Goal: Transaction & Acquisition: Obtain resource

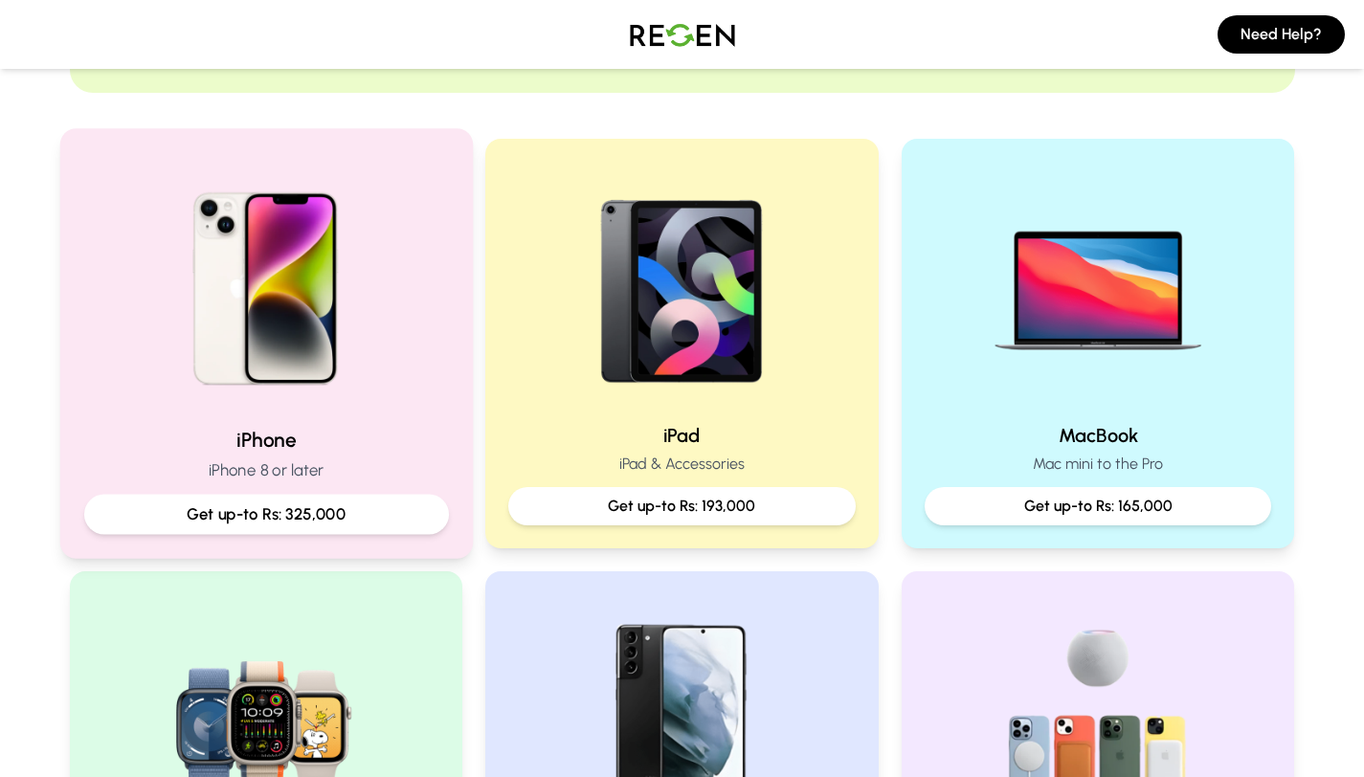
scroll to position [341, 0]
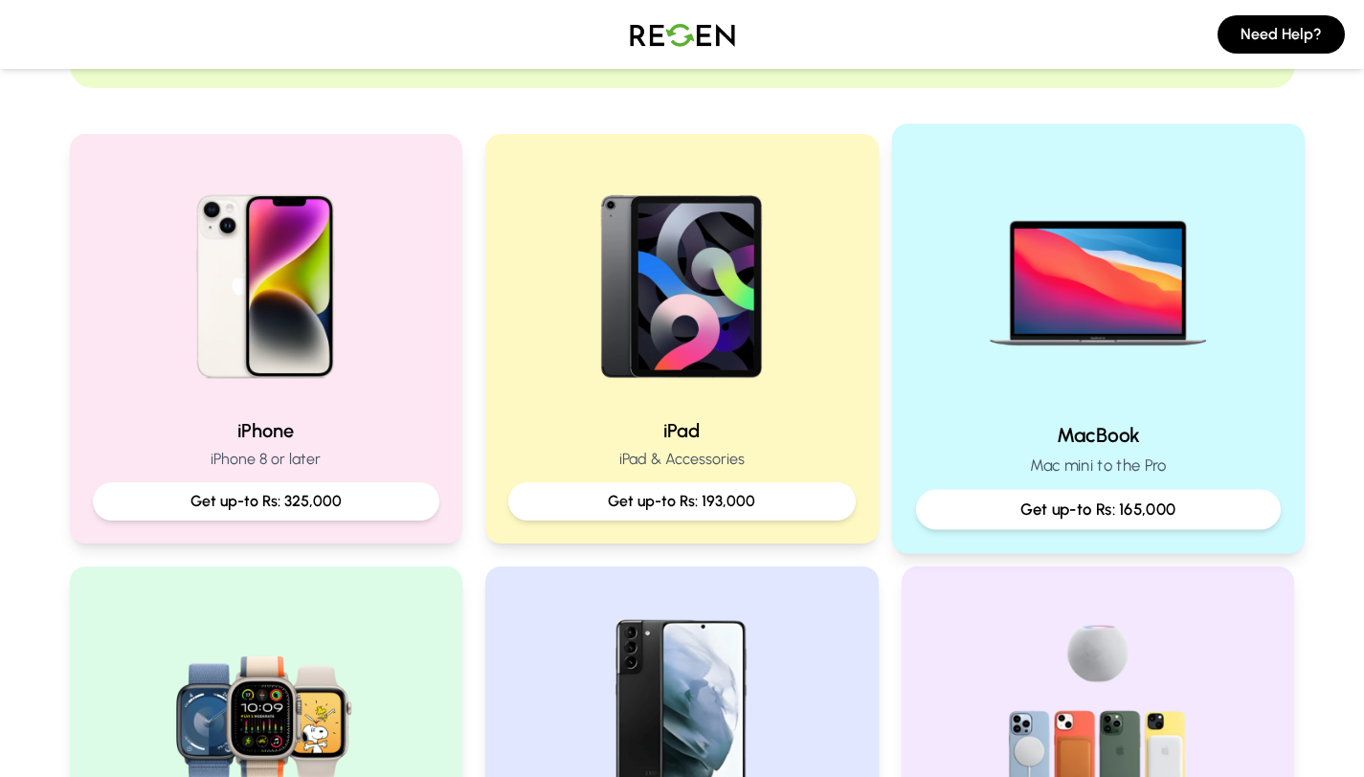
click at [1026, 379] on img at bounding box center [1097, 276] width 257 height 257
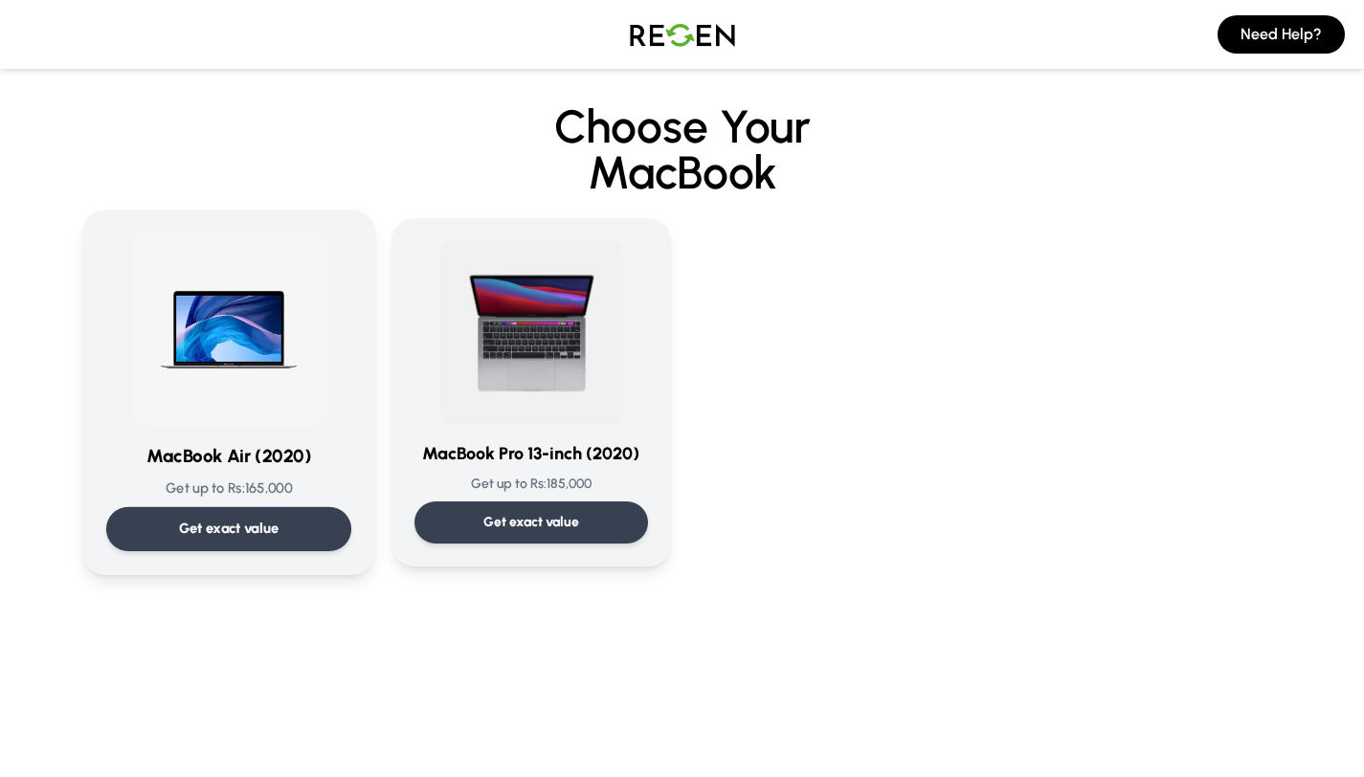
click at [241, 277] on img at bounding box center [228, 329] width 193 height 193
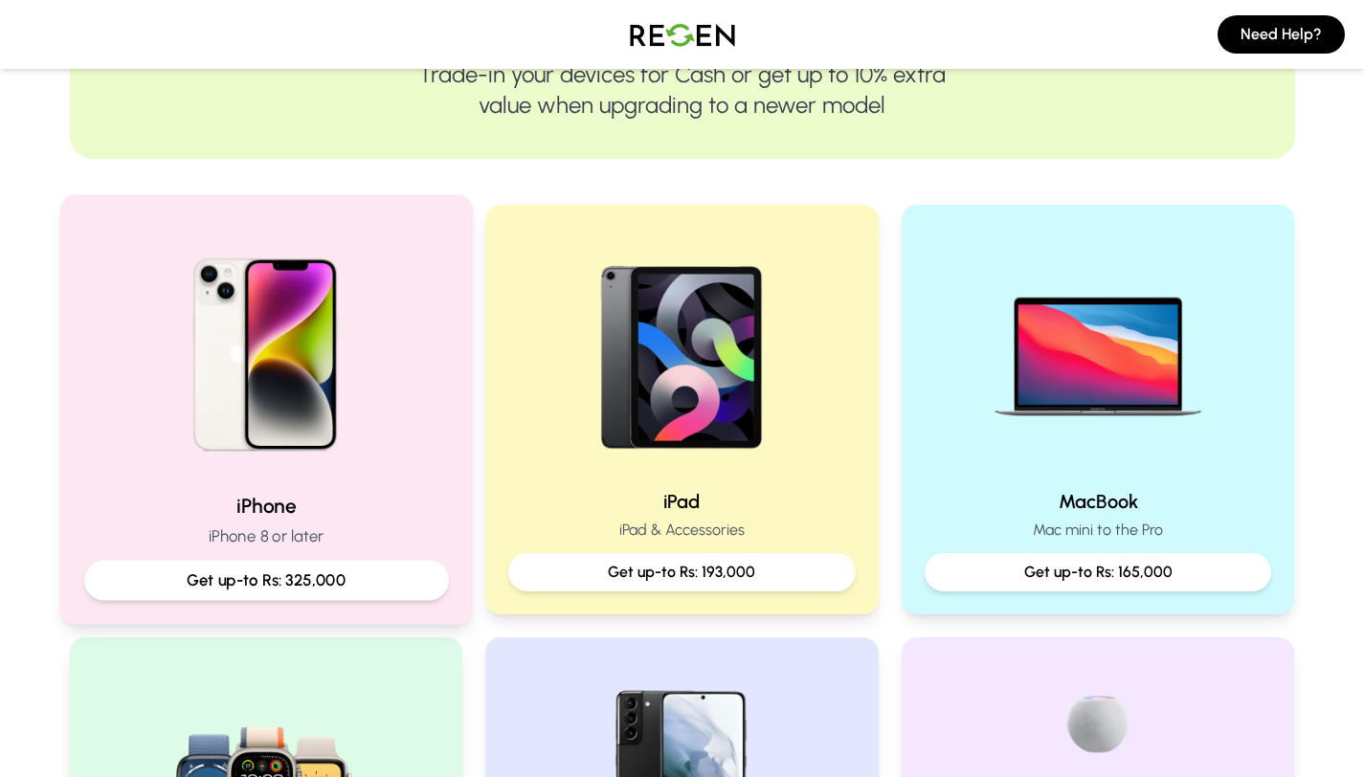
scroll to position [241, 0]
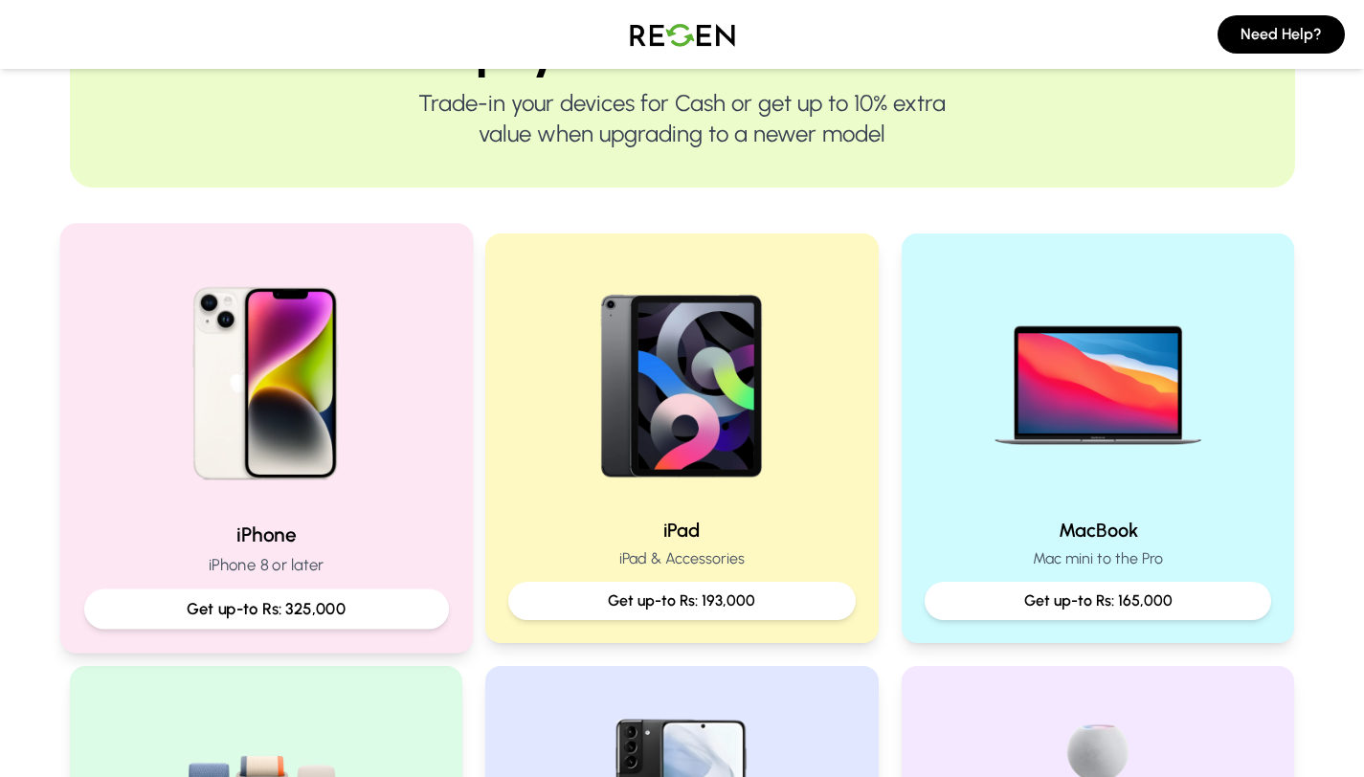
click at [194, 431] on img at bounding box center [265, 376] width 257 height 257
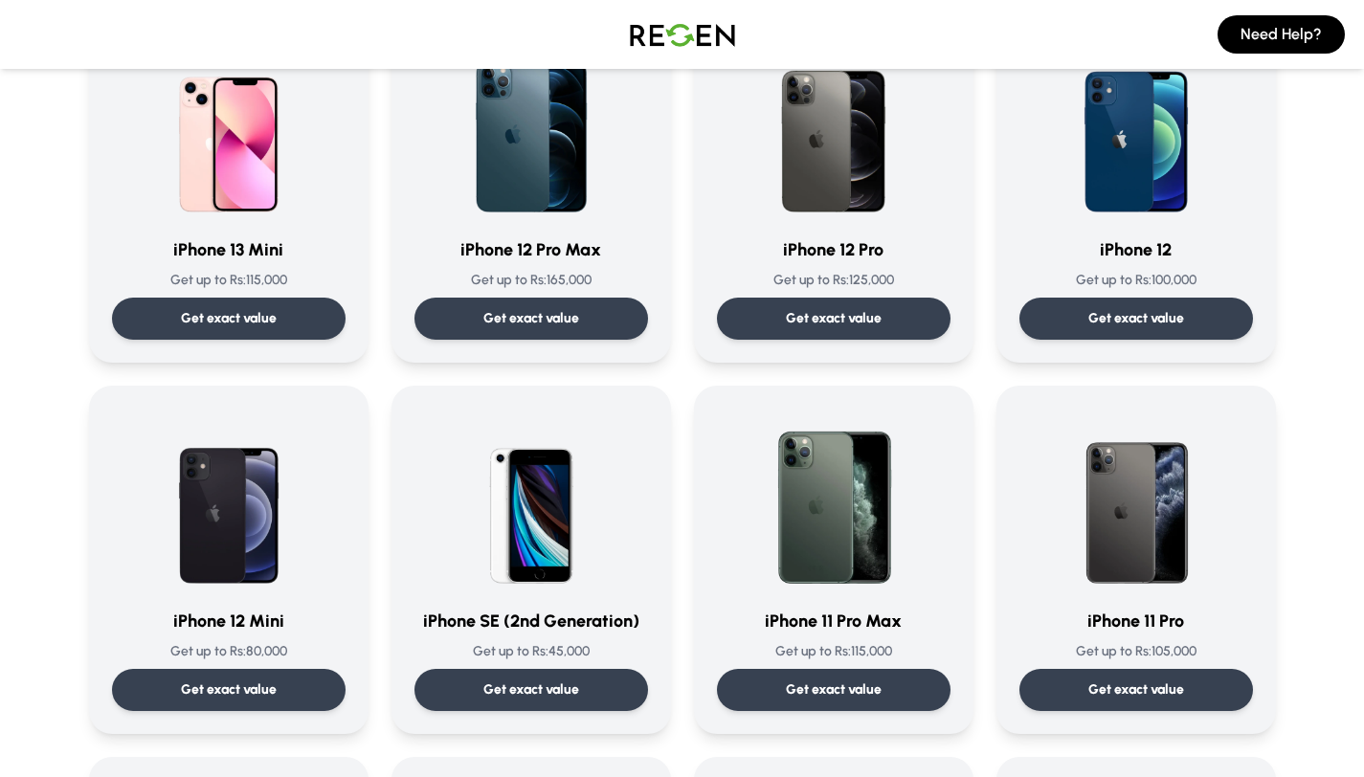
scroll to position [1397, 0]
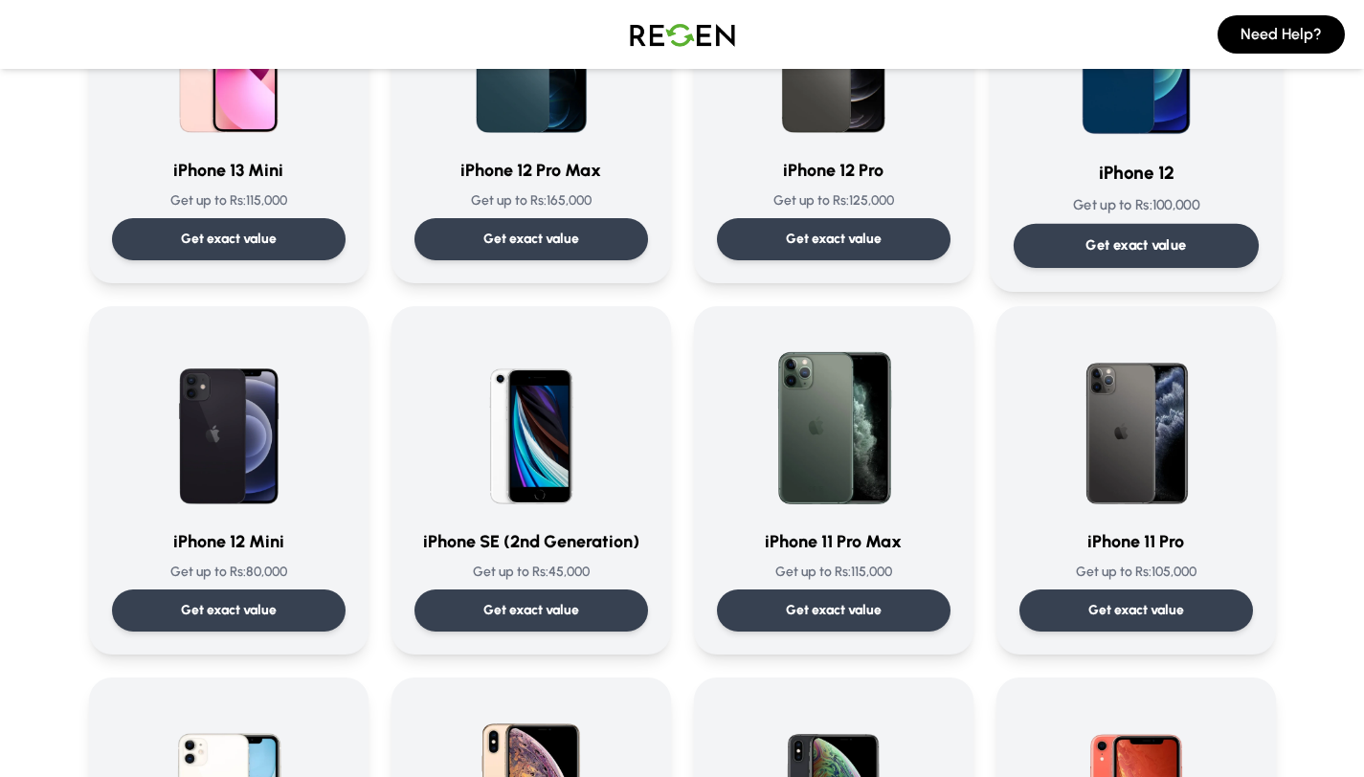
click at [1074, 203] on p "Get up to Rs: 100,000" at bounding box center [1134, 205] width 245 height 20
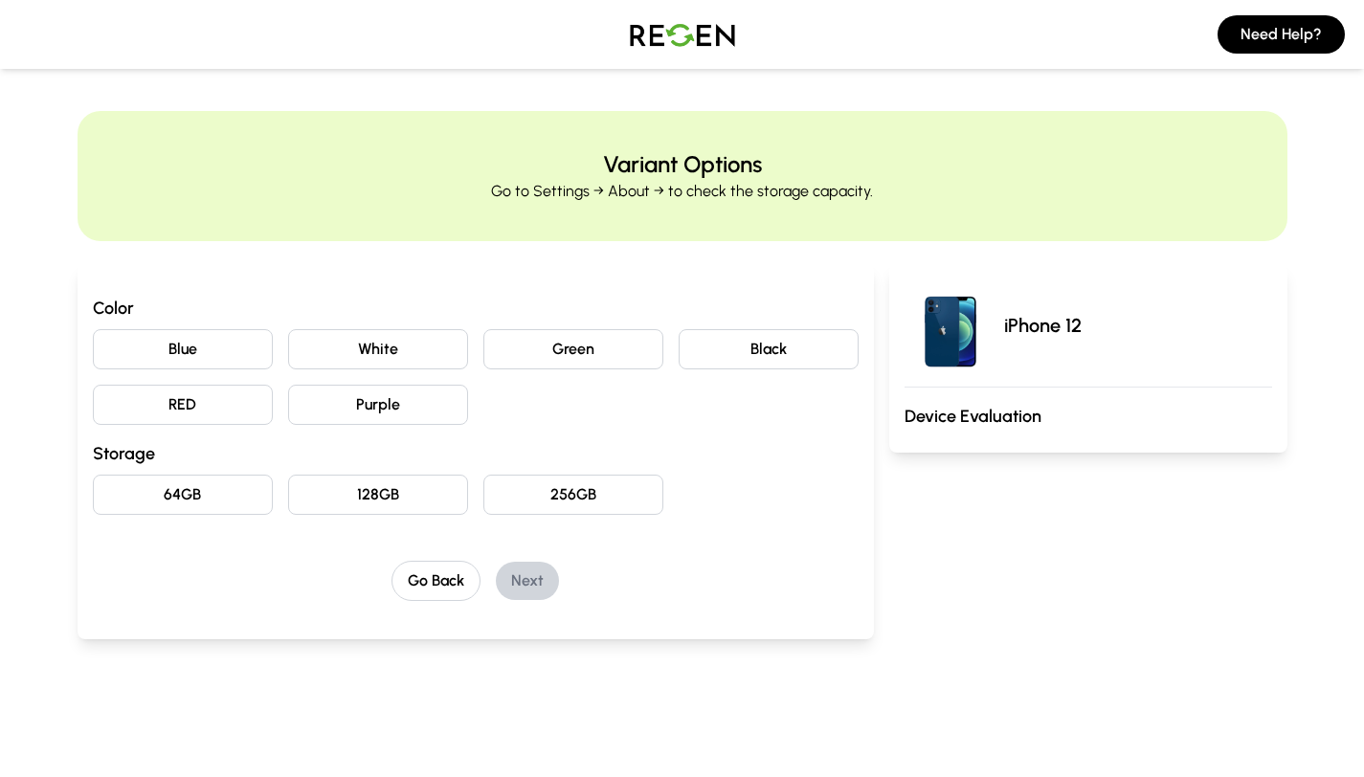
click at [717, 351] on button "Black" at bounding box center [768, 349] width 180 height 40
click at [232, 488] on button "64GB" at bounding box center [183, 495] width 180 height 40
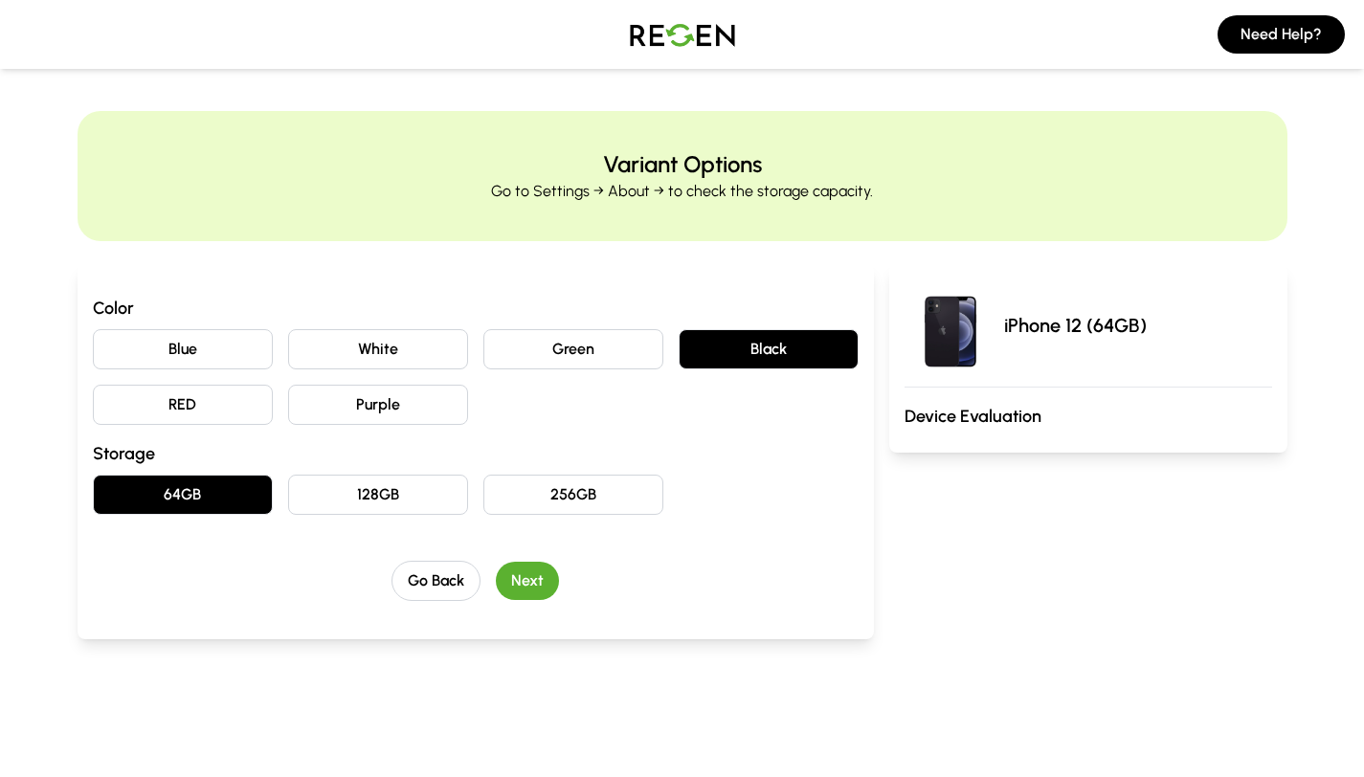
click at [530, 577] on button "Next" at bounding box center [527, 581] width 63 height 38
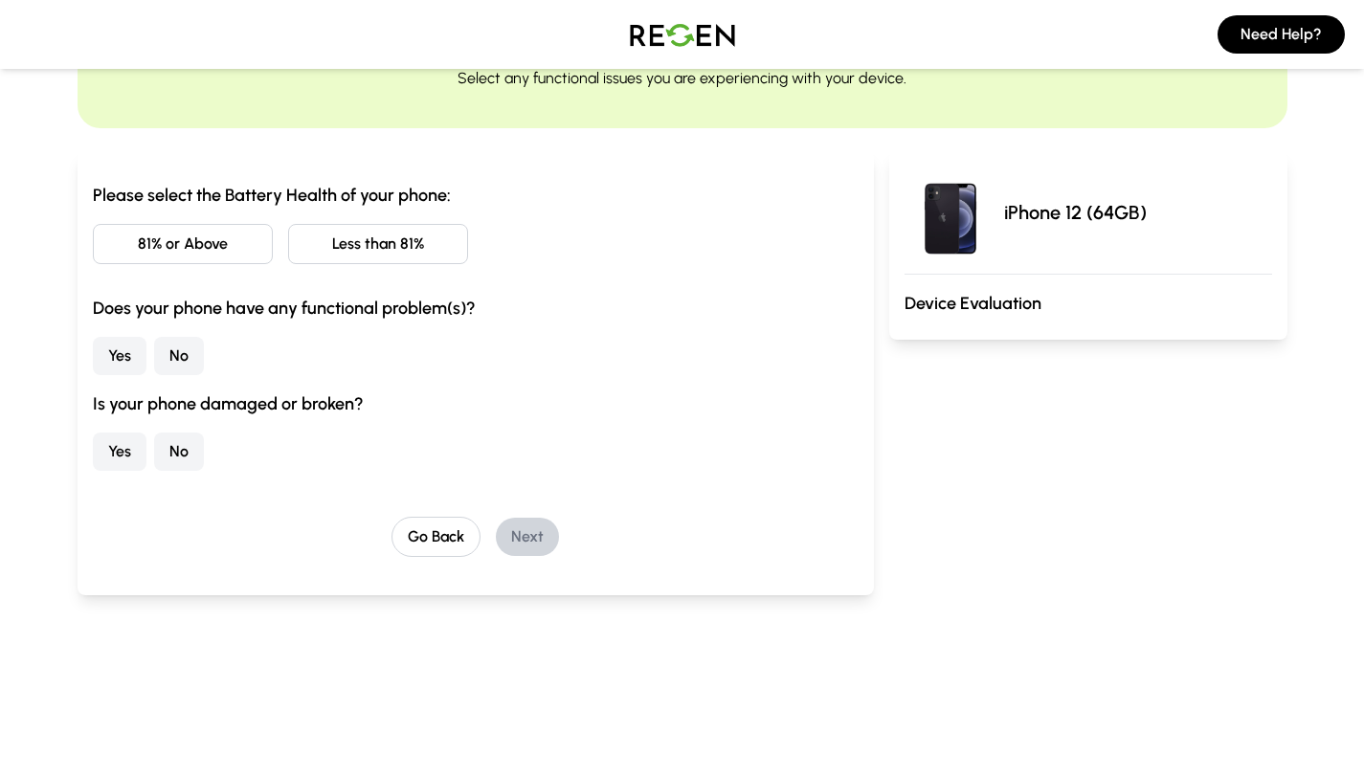
scroll to position [114, 0]
click at [259, 243] on button "81% or Above" at bounding box center [183, 243] width 180 height 40
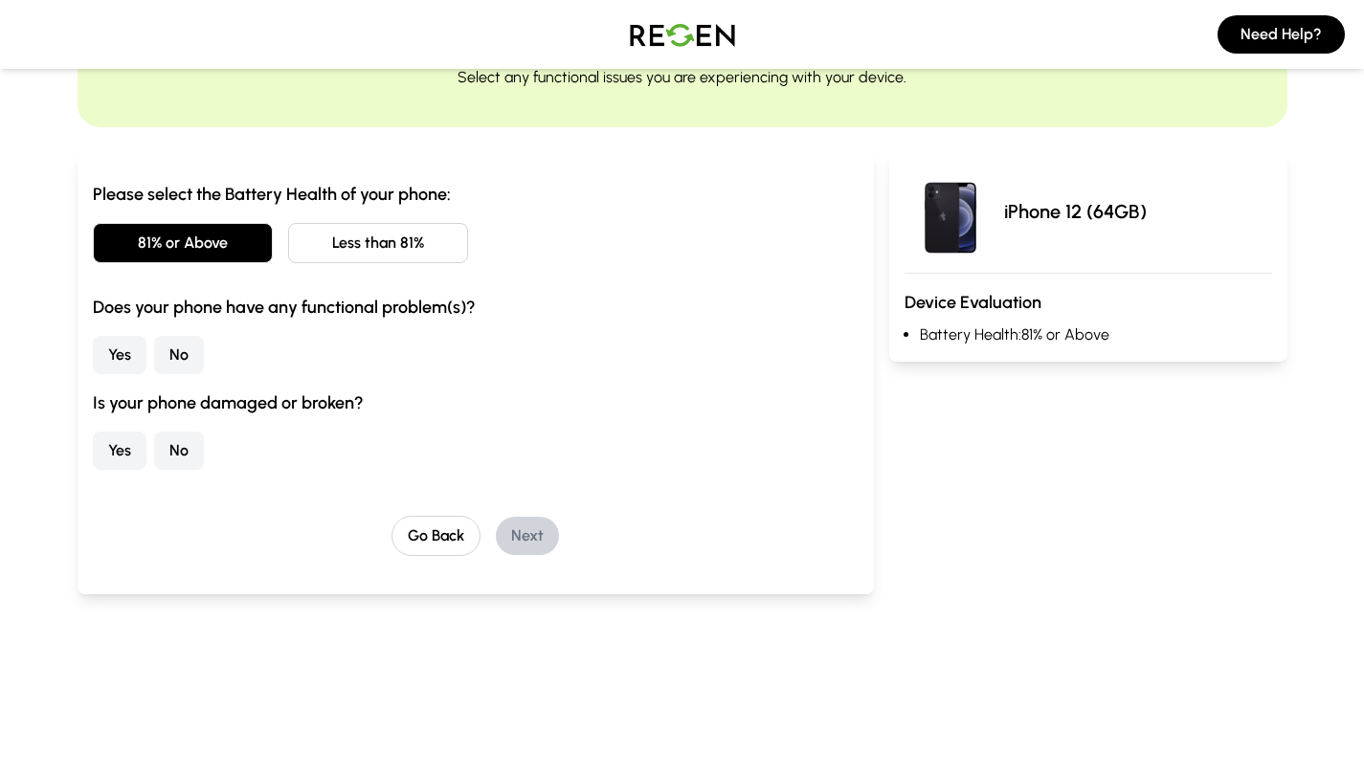
click at [168, 347] on button "No" at bounding box center [179, 355] width 50 height 38
click at [189, 443] on button "No" at bounding box center [179, 451] width 50 height 38
click at [542, 535] on button "Next" at bounding box center [527, 536] width 63 height 38
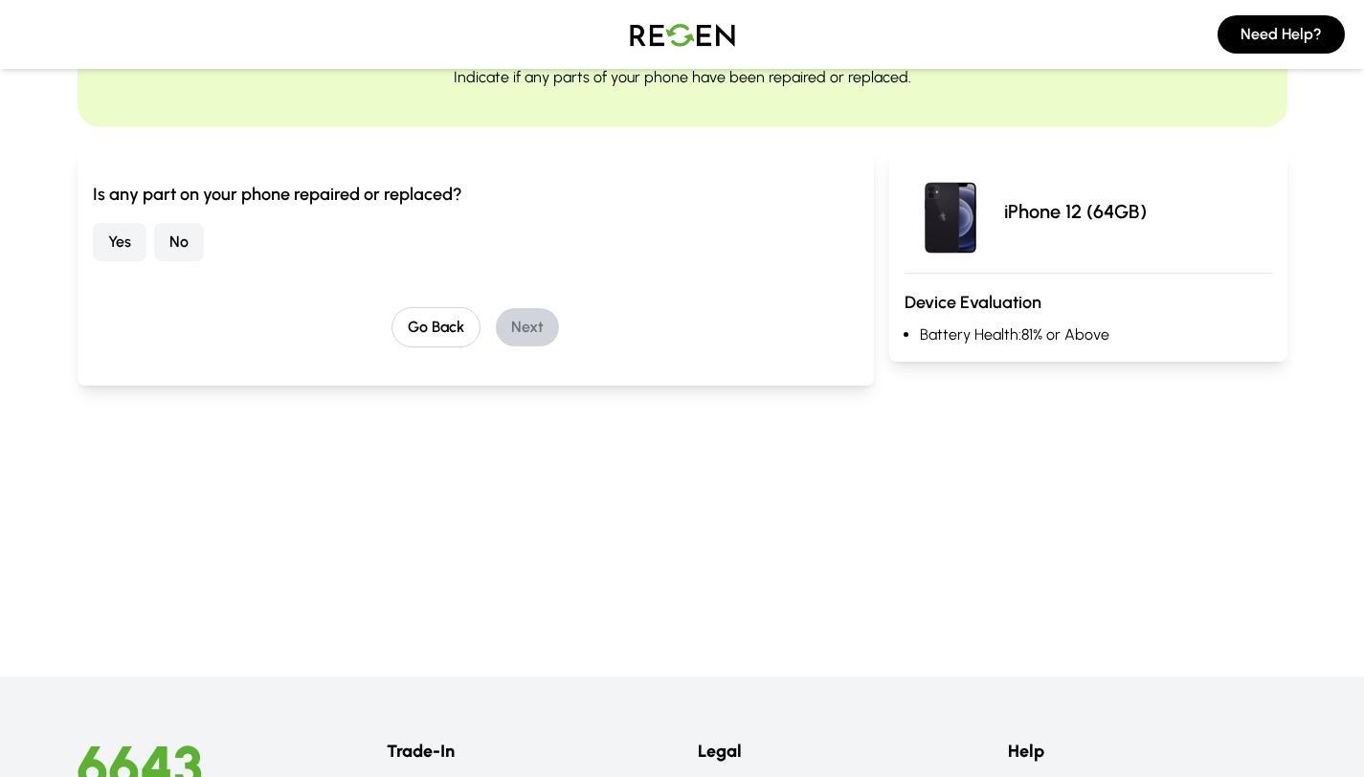
click at [197, 246] on button "No" at bounding box center [179, 242] width 50 height 38
click at [529, 321] on button "Next" at bounding box center [527, 327] width 63 height 38
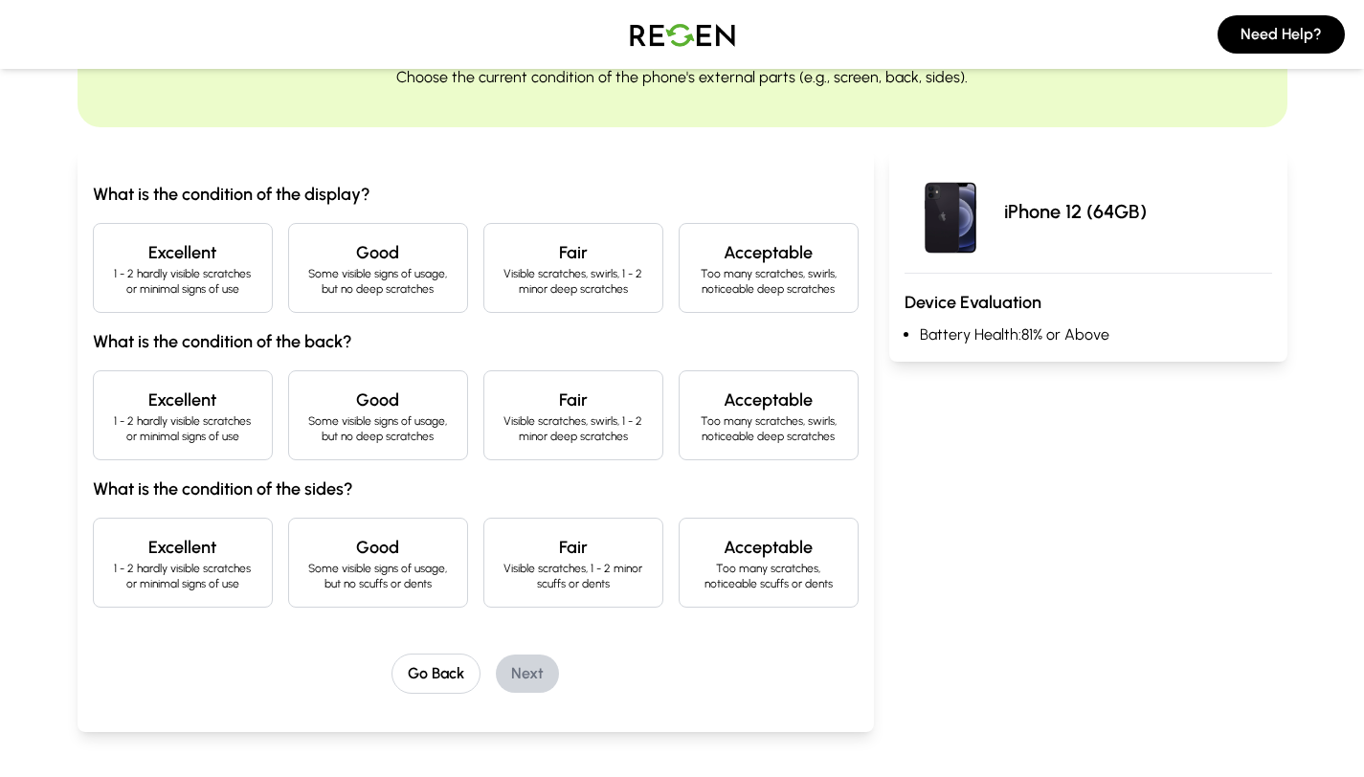
click at [252, 299] on div "Excellent 1 - 2 hardly visible scratches or minimal signs of use" at bounding box center [183, 268] width 180 height 90
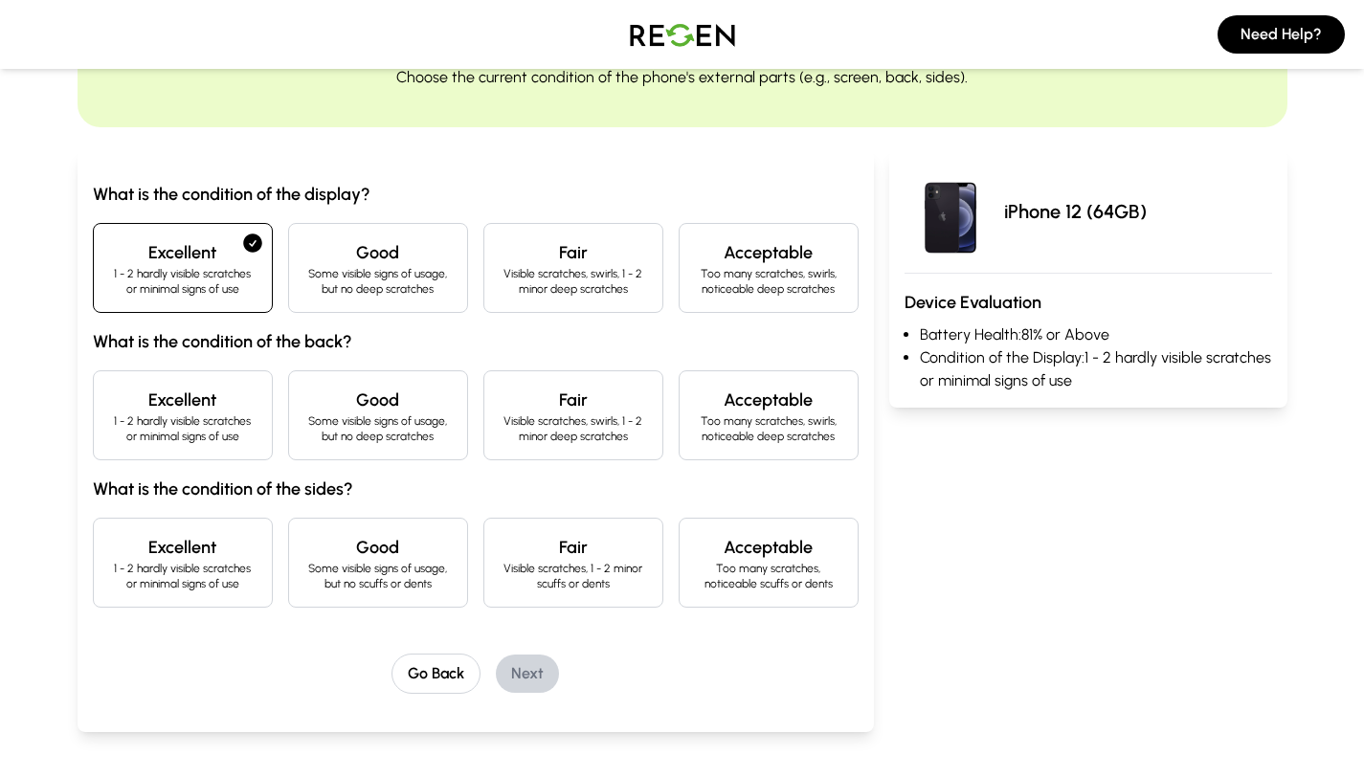
click at [305, 384] on div "Good Some visible signs of usage, but no deep scratches" at bounding box center [378, 415] width 180 height 90
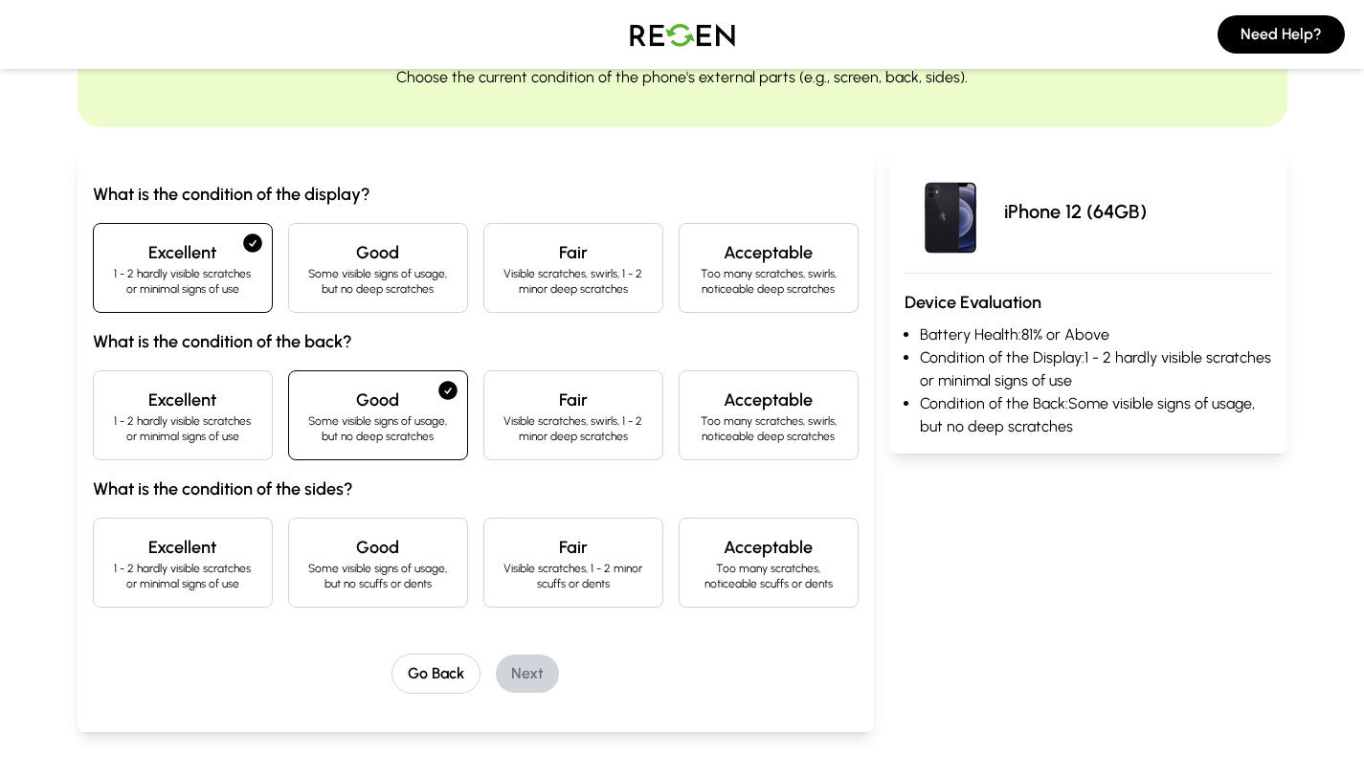
click at [336, 300] on div "Good Some visible signs of usage, but no deep scratches" at bounding box center [378, 268] width 180 height 90
click at [310, 571] on p "Some visible signs of usage, but no scuffs or dents" at bounding box center [377, 576] width 147 height 31
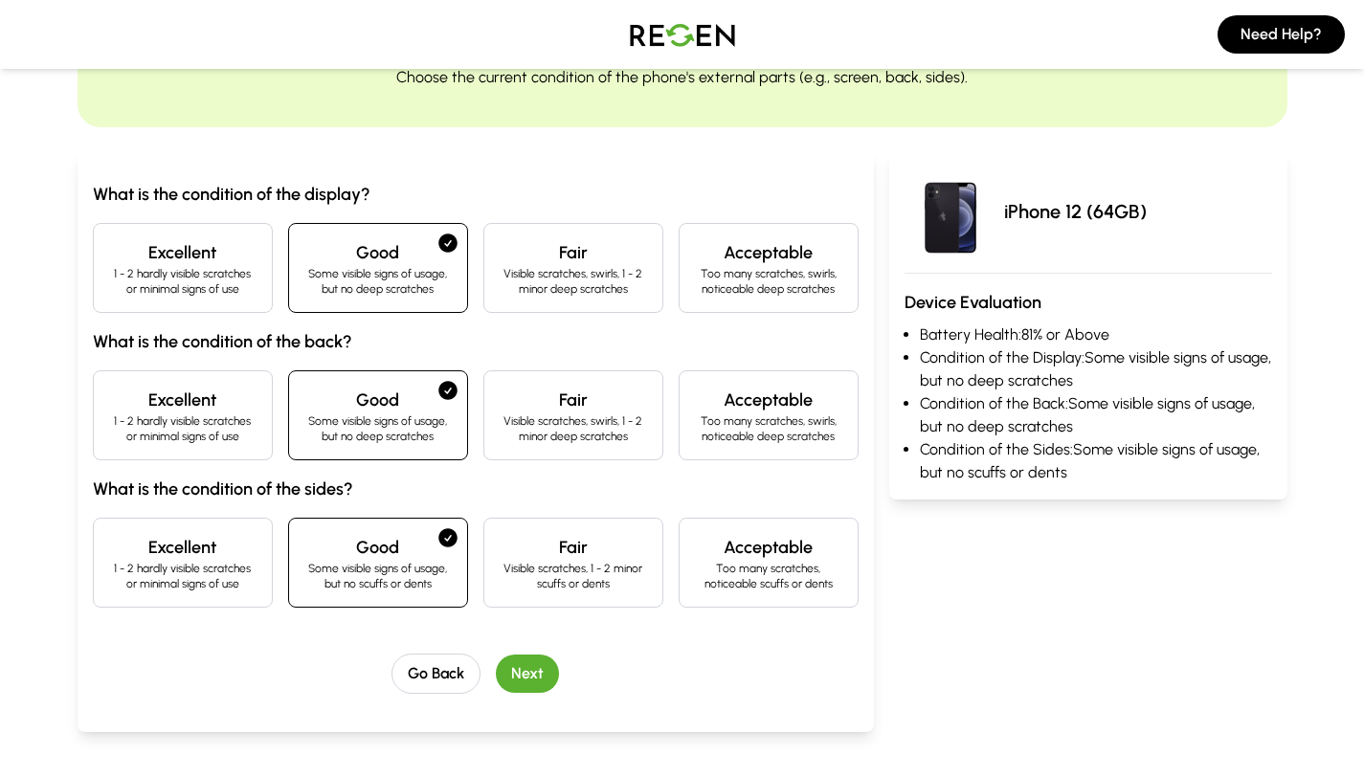
click at [545, 678] on button "Next" at bounding box center [527, 674] width 63 height 38
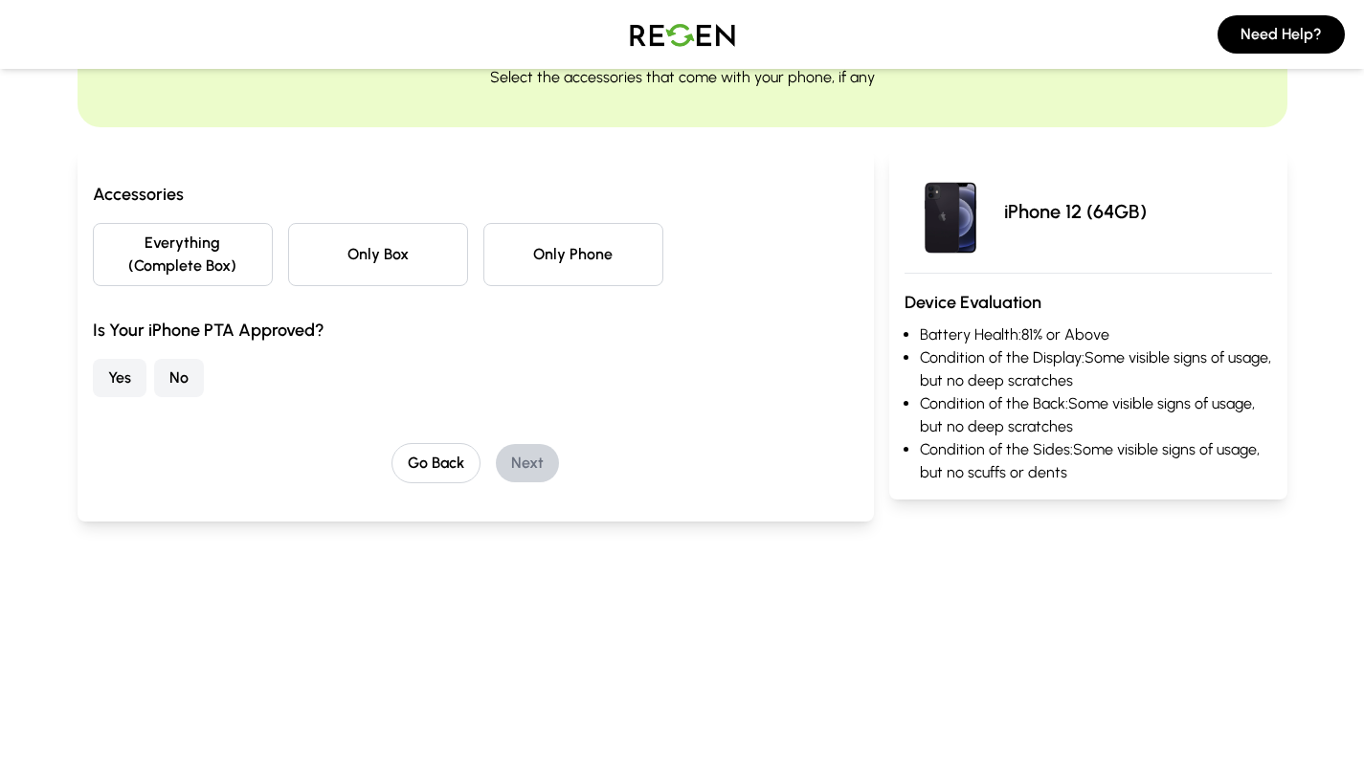
click at [536, 267] on button "Only Phone" at bounding box center [573, 254] width 180 height 63
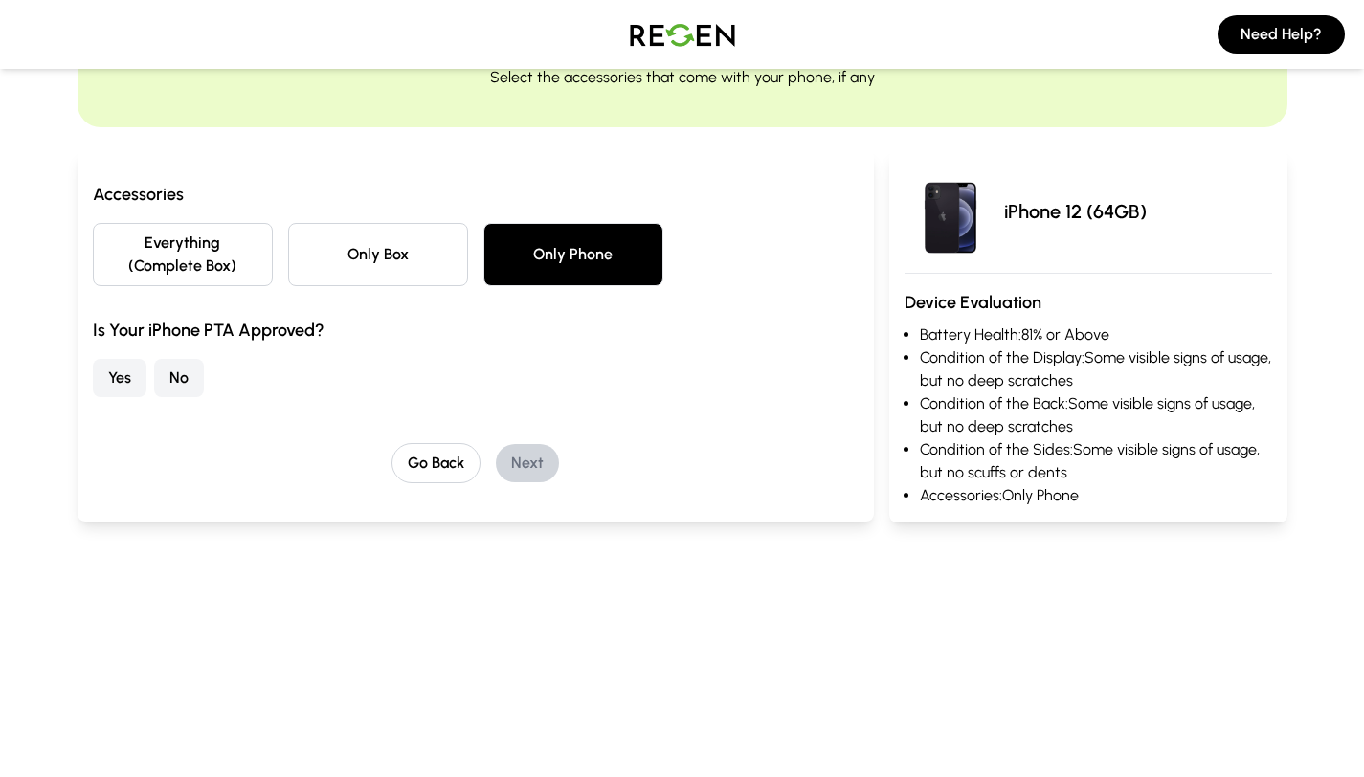
click at [175, 370] on button "No" at bounding box center [179, 378] width 50 height 38
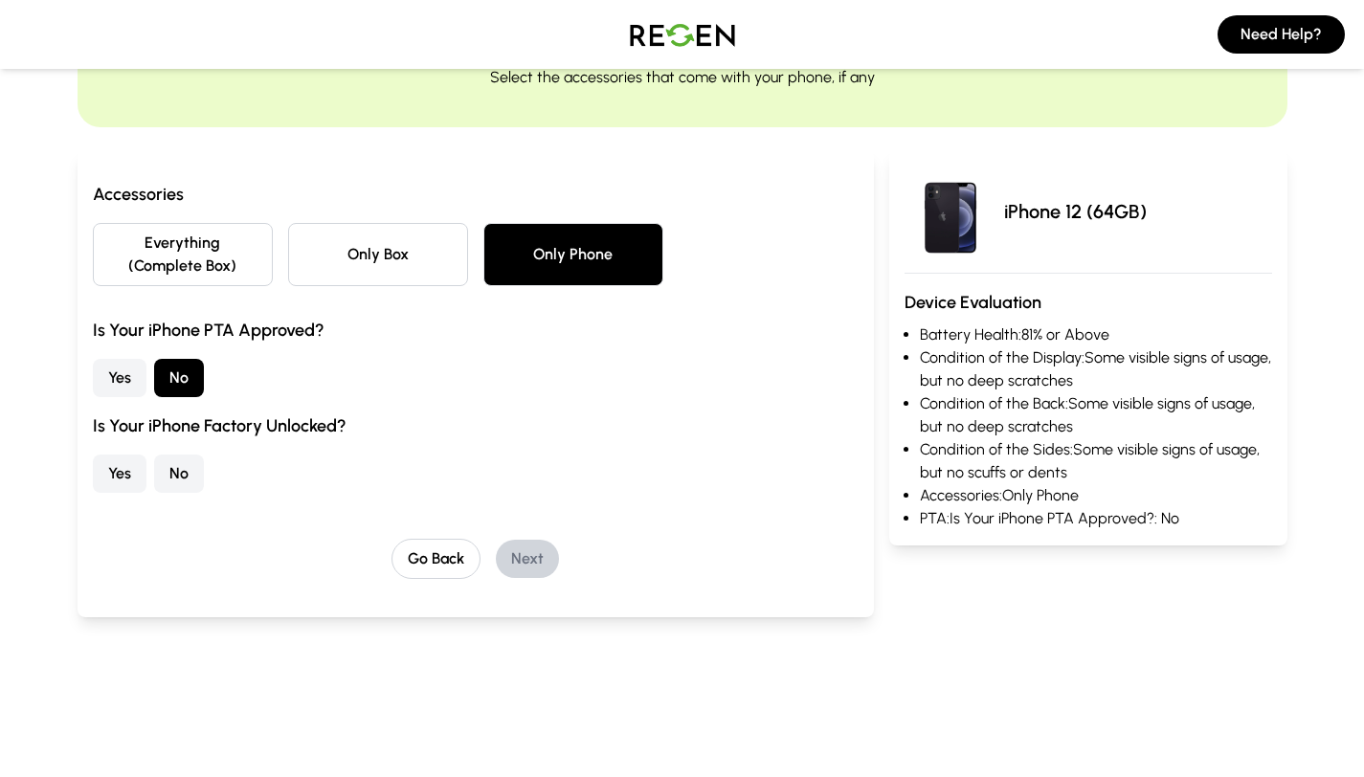
click at [130, 471] on button "Yes" at bounding box center [120, 474] width 54 height 38
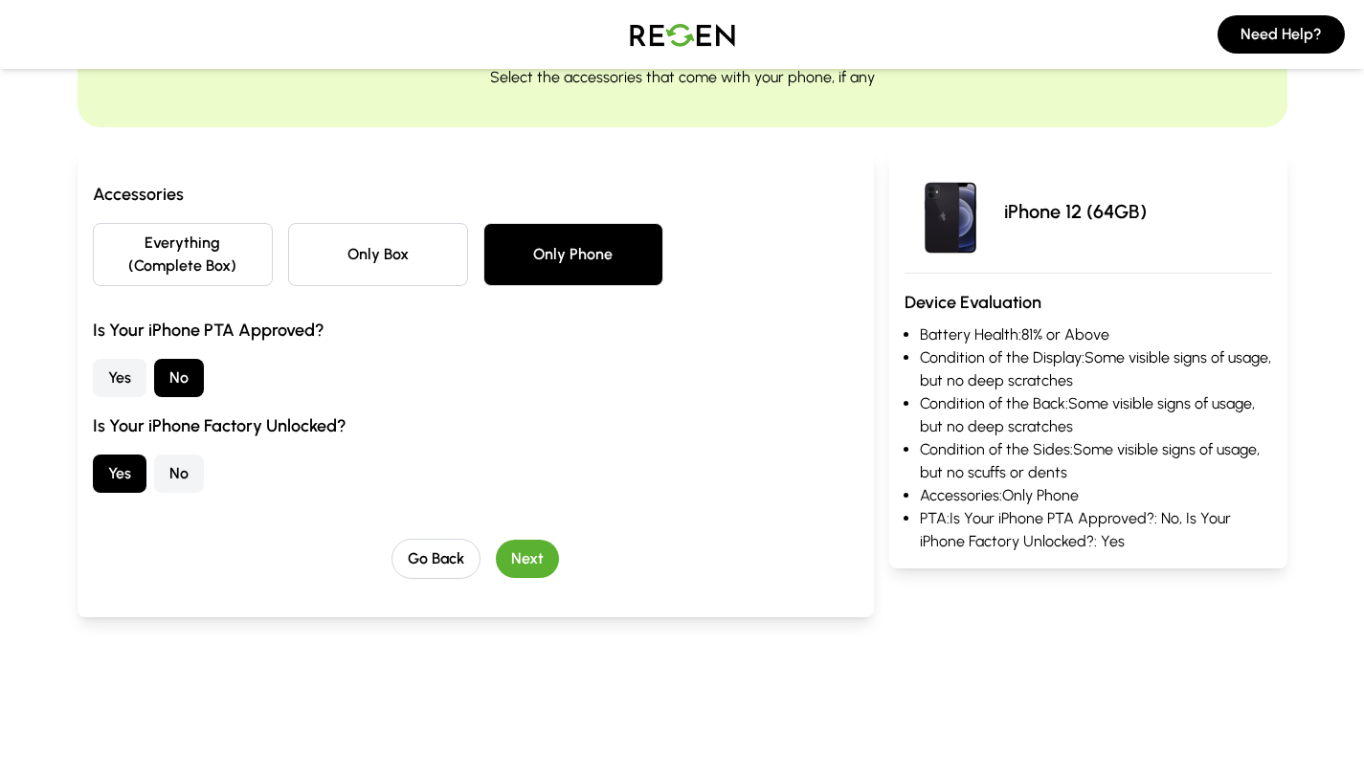
click at [522, 552] on button "Next" at bounding box center [527, 559] width 63 height 38
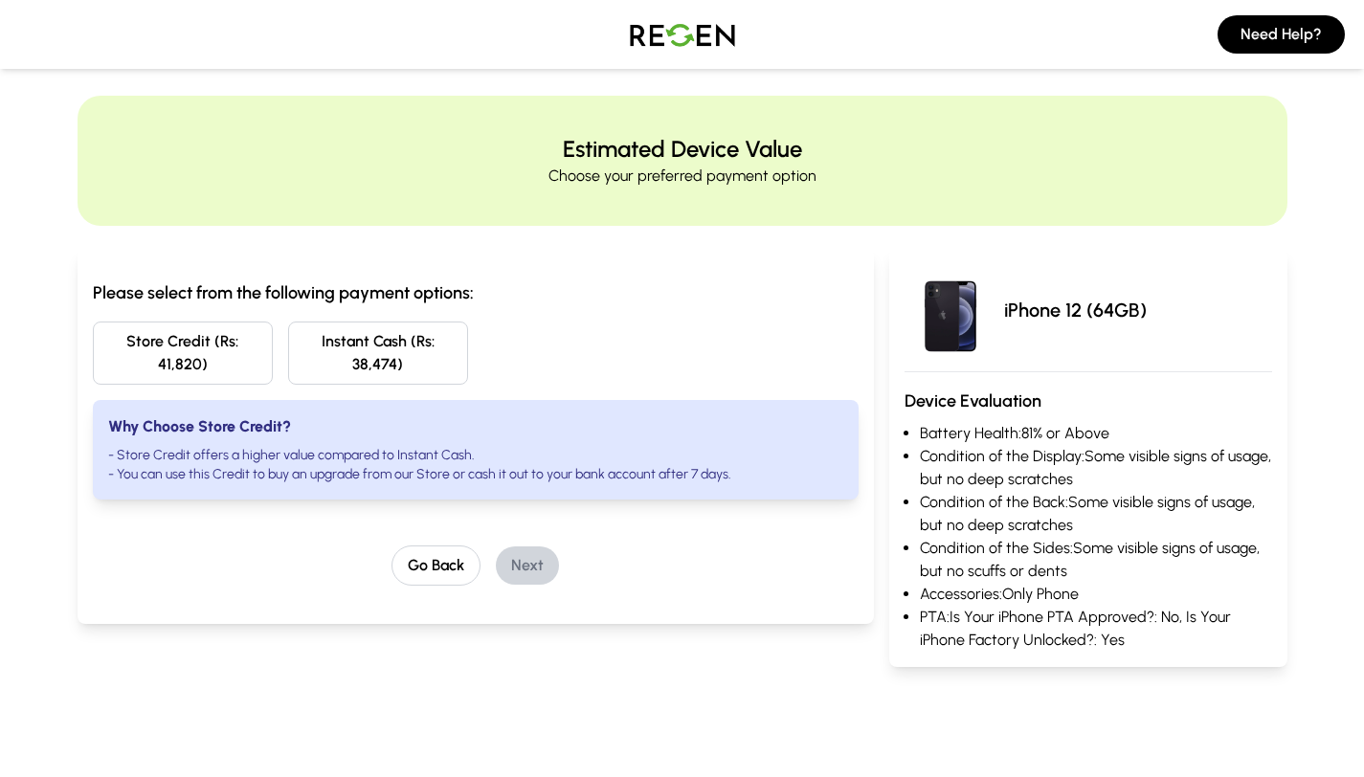
scroll to position [0, 0]
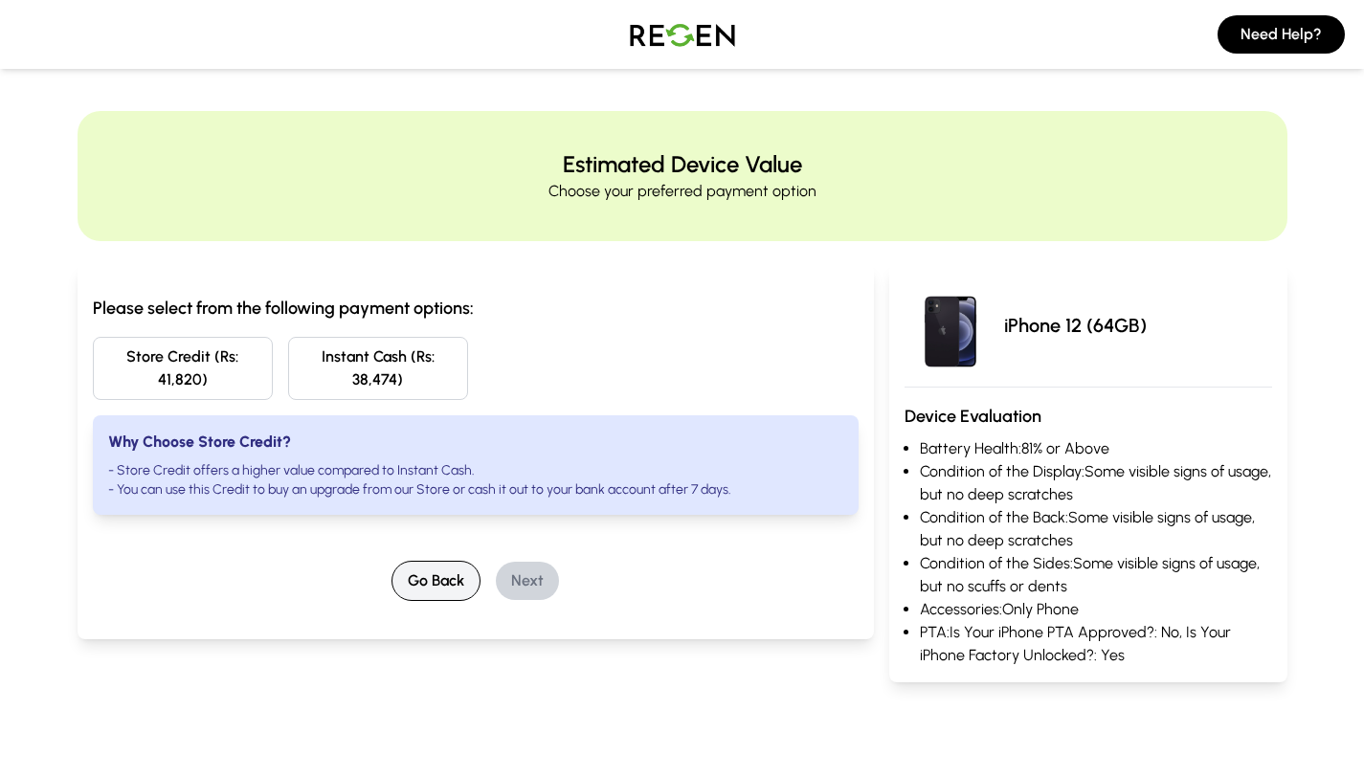
click at [403, 573] on button "Go Back" at bounding box center [435, 581] width 89 height 40
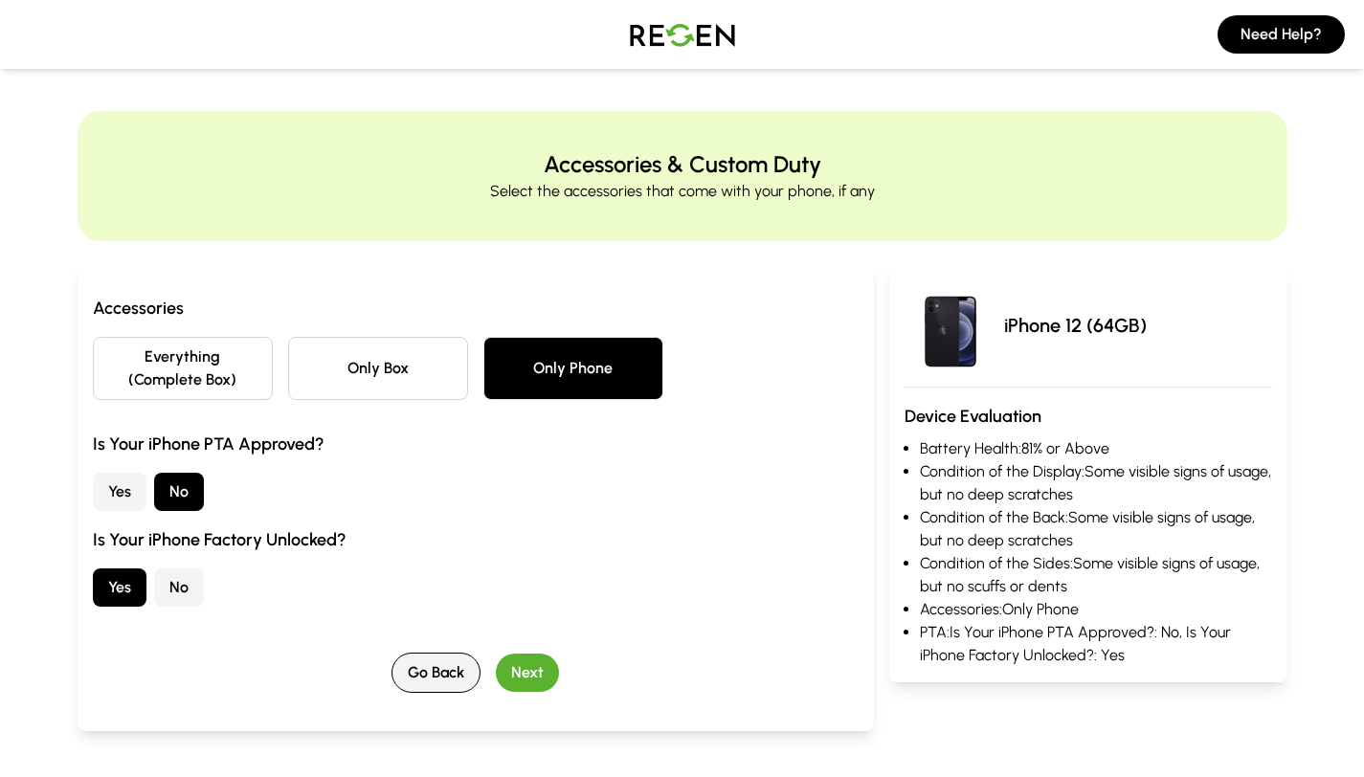
click at [433, 671] on button "Go Back" at bounding box center [435, 673] width 89 height 40
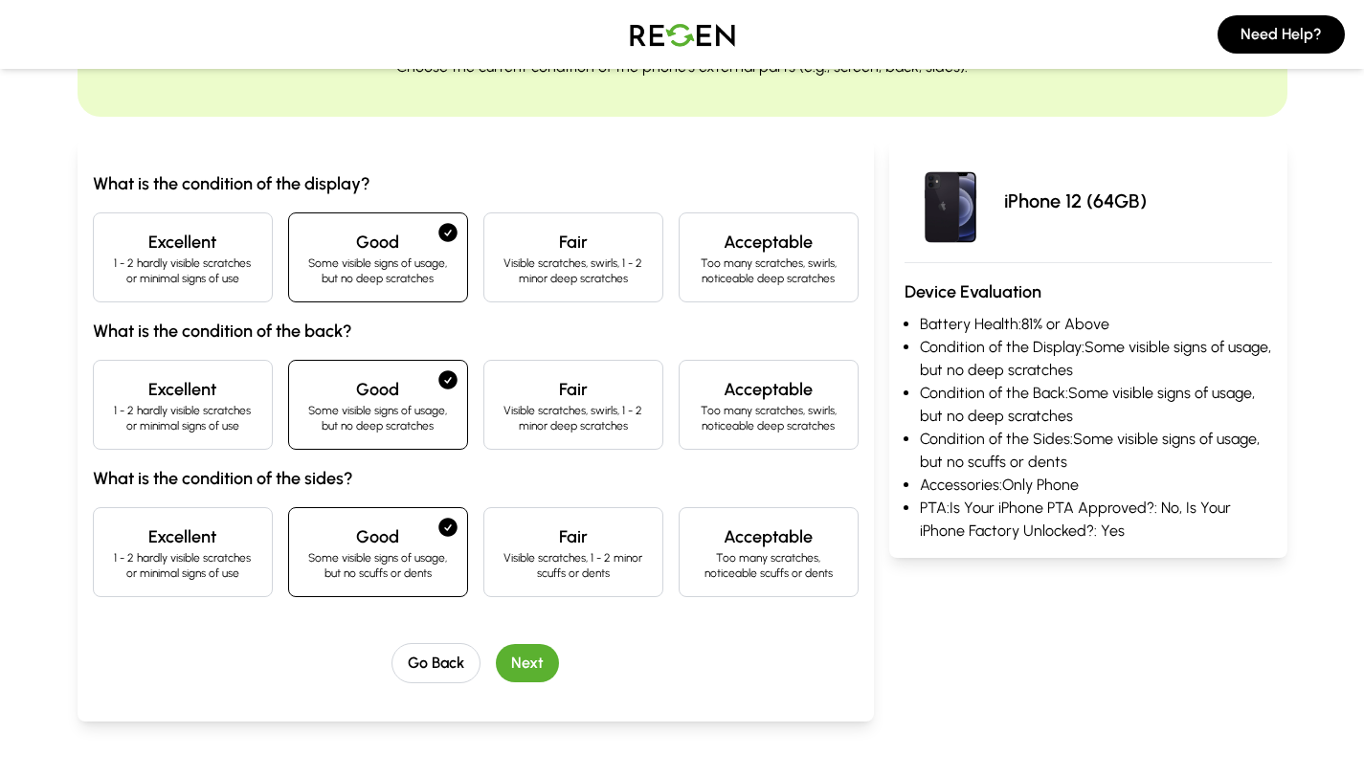
scroll to position [125, 0]
click at [444, 675] on button "Go Back" at bounding box center [435, 662] width 89 height 40
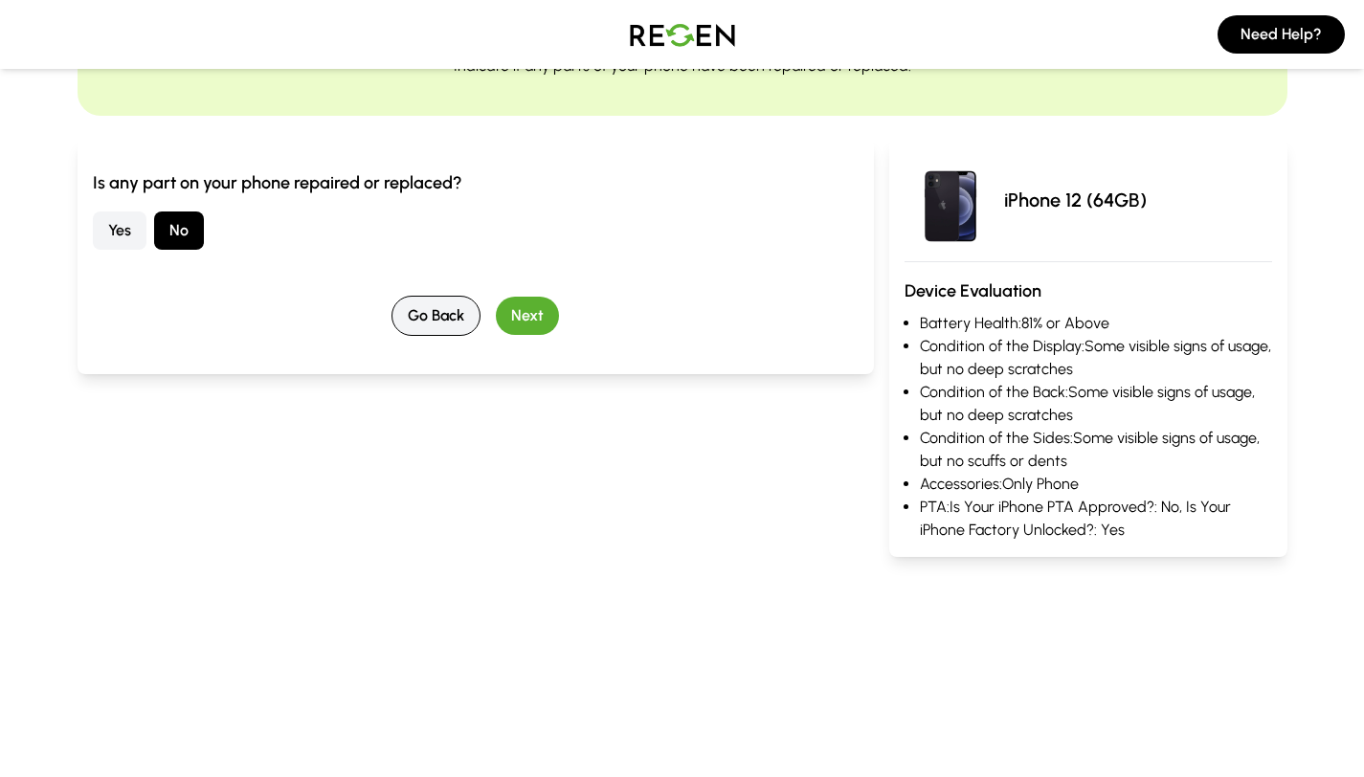
scroll to position [0, 0]
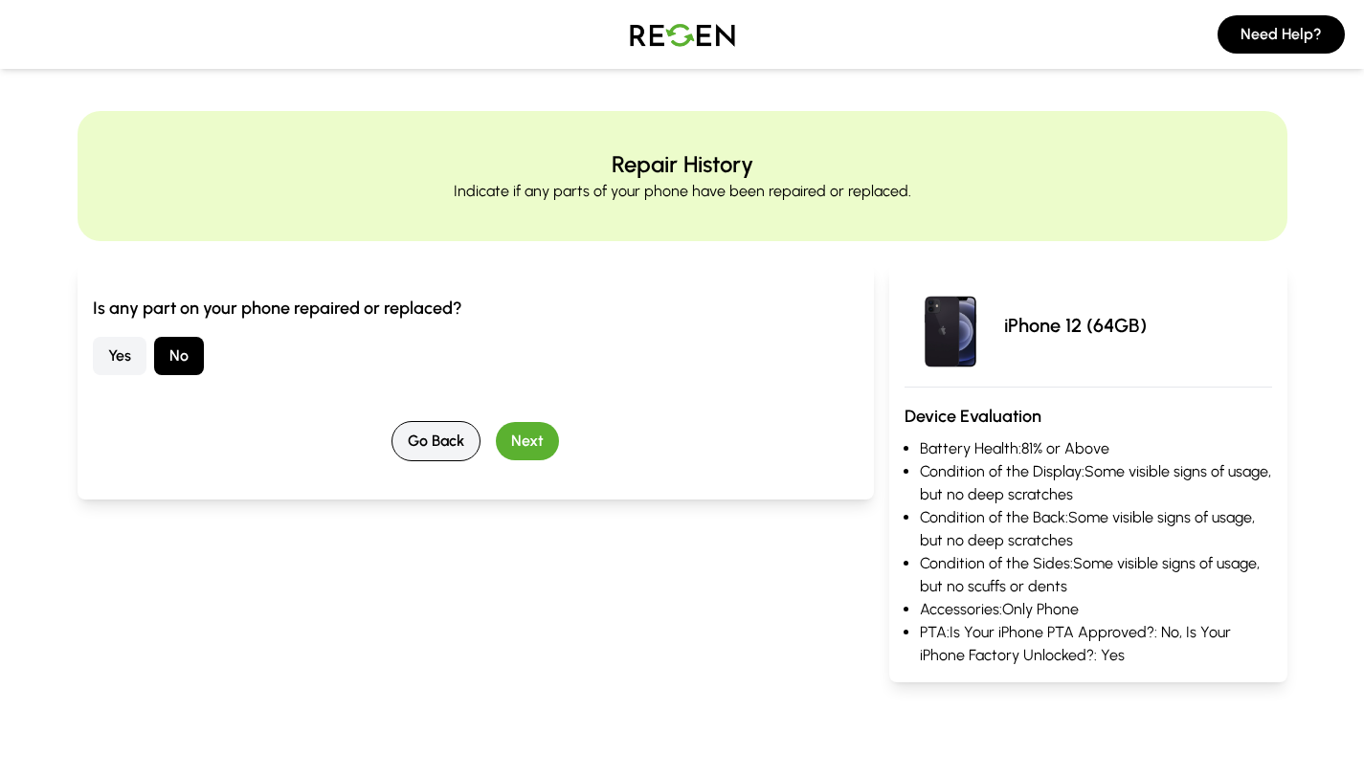
click at [435, 434] on button "Go Back" at bounding box center [435, 441] width 89 height 40
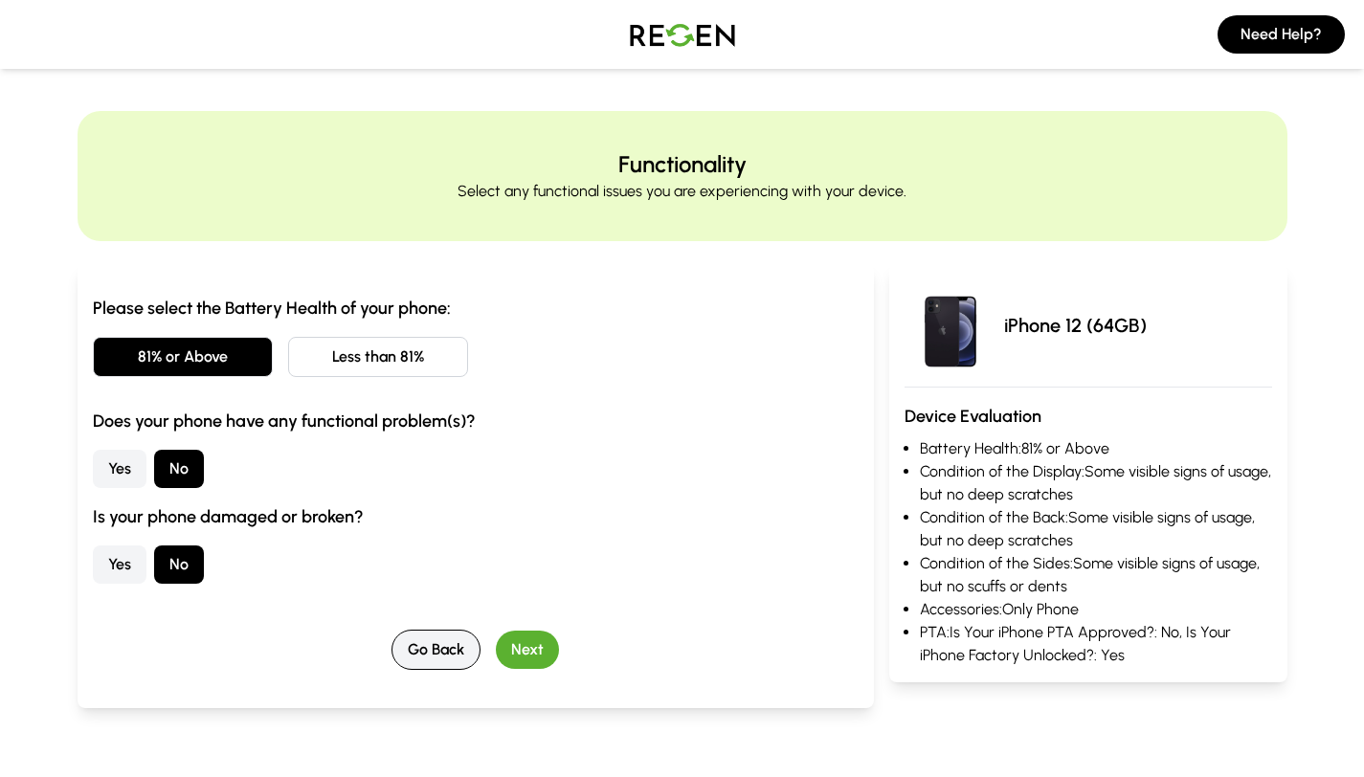
click at [437, 634] on button "Go Back" at bounding box center [435, 650] width 89 height 40
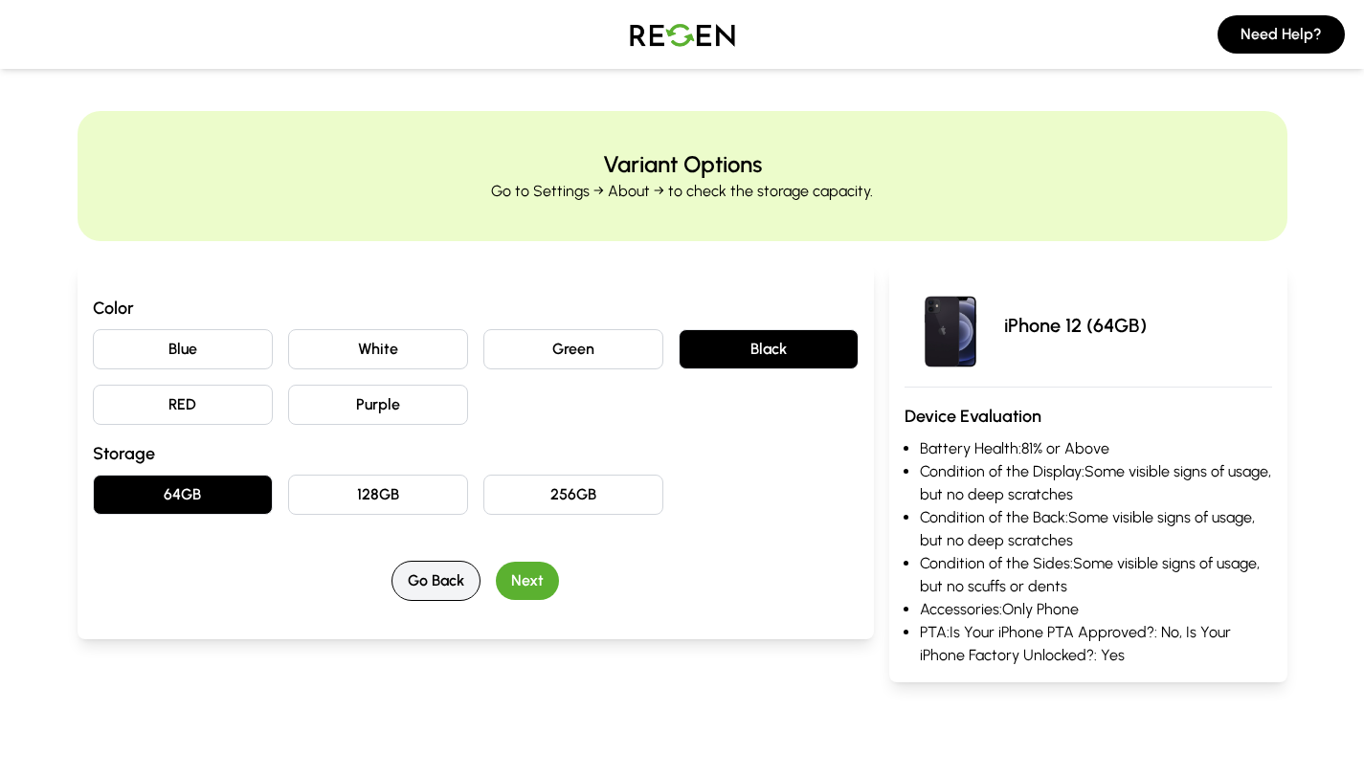
click at [436, 591] on button "Go Back" at bounding box center [435, 581] width 89 height 40
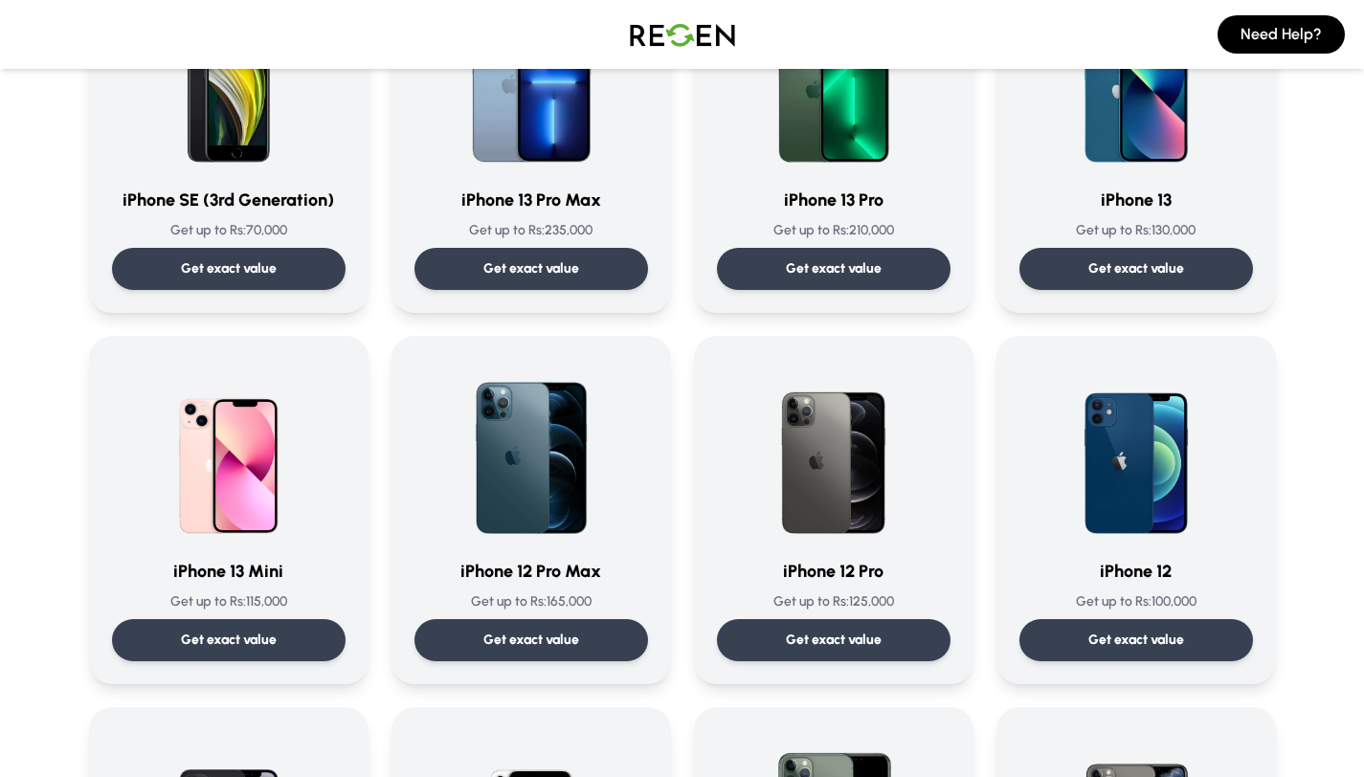
scroll to position [1003, 0]
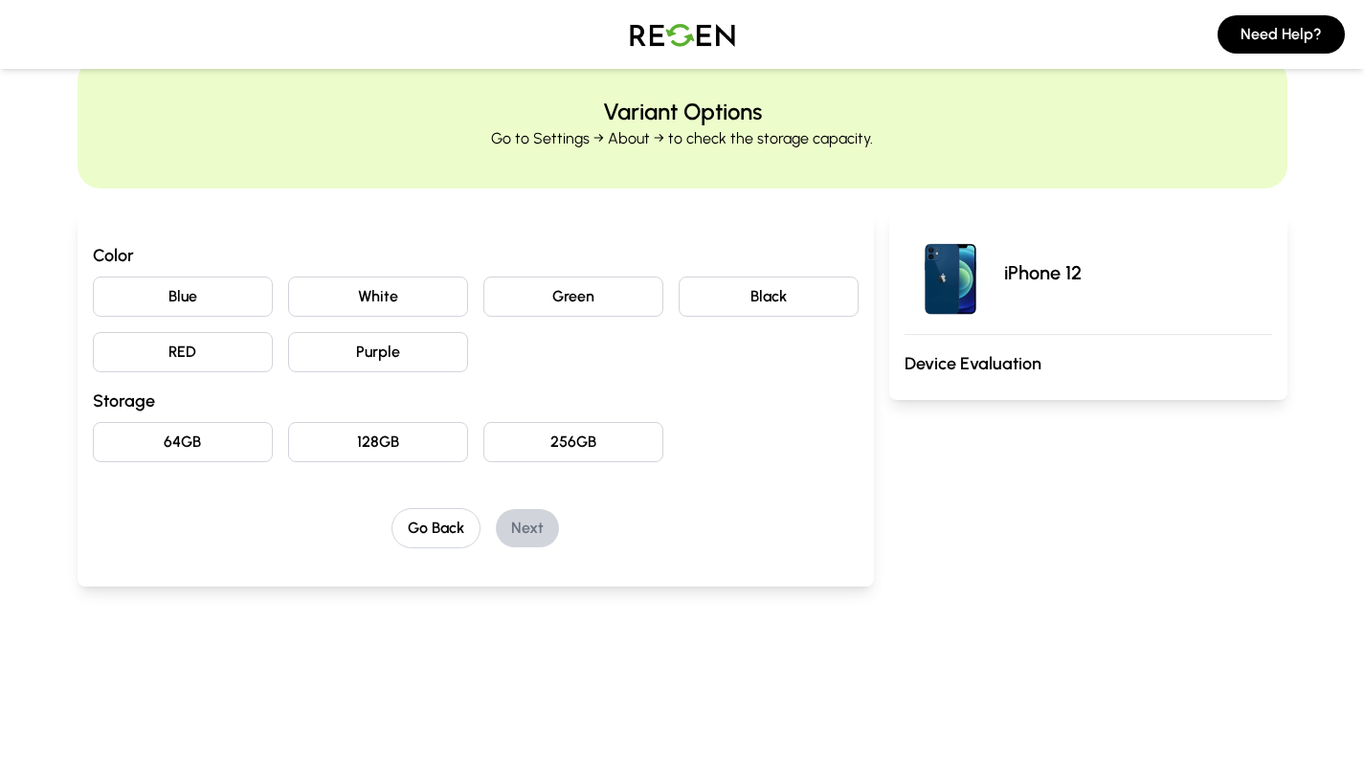
scroll to position [54, 0]
click at [442, 533] on button "Go Back" at bounding box center [435, 527] width 89 height 40
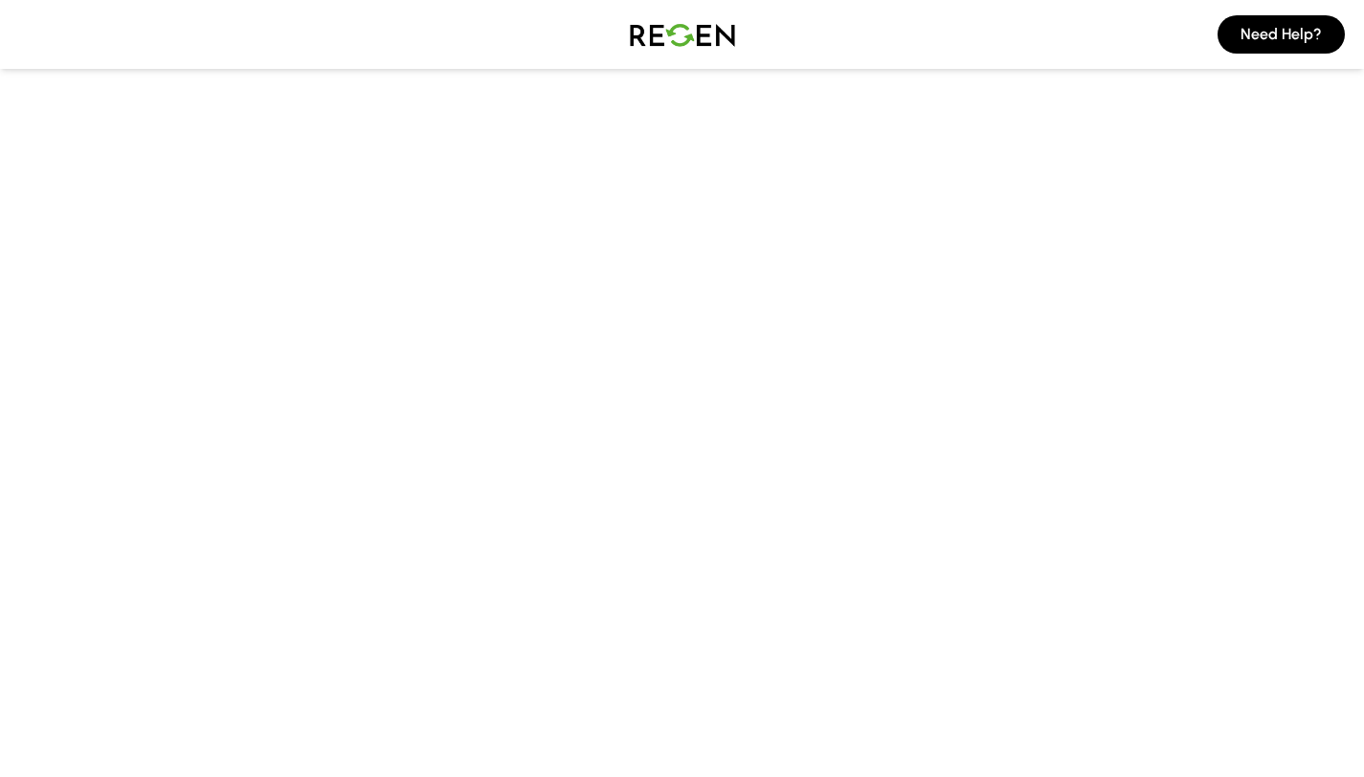
click at [442, 533] on div "Color Blue White Green Black RED Purple Storage 64GB 128GB 256GB Go Back Next" at bounding box center [476, 448] width 766 height 306
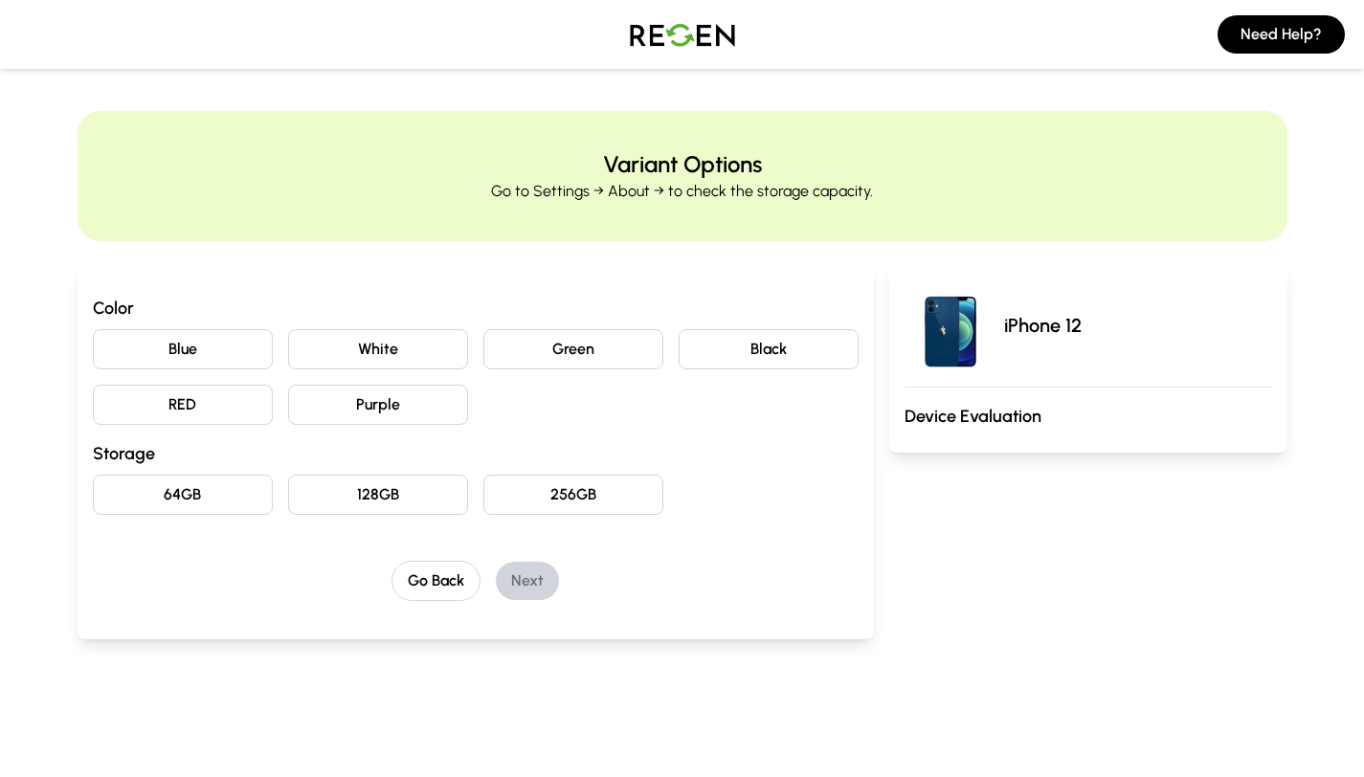
click at [700, 39] on img at bounding box center [682, 35] width 134 height 54
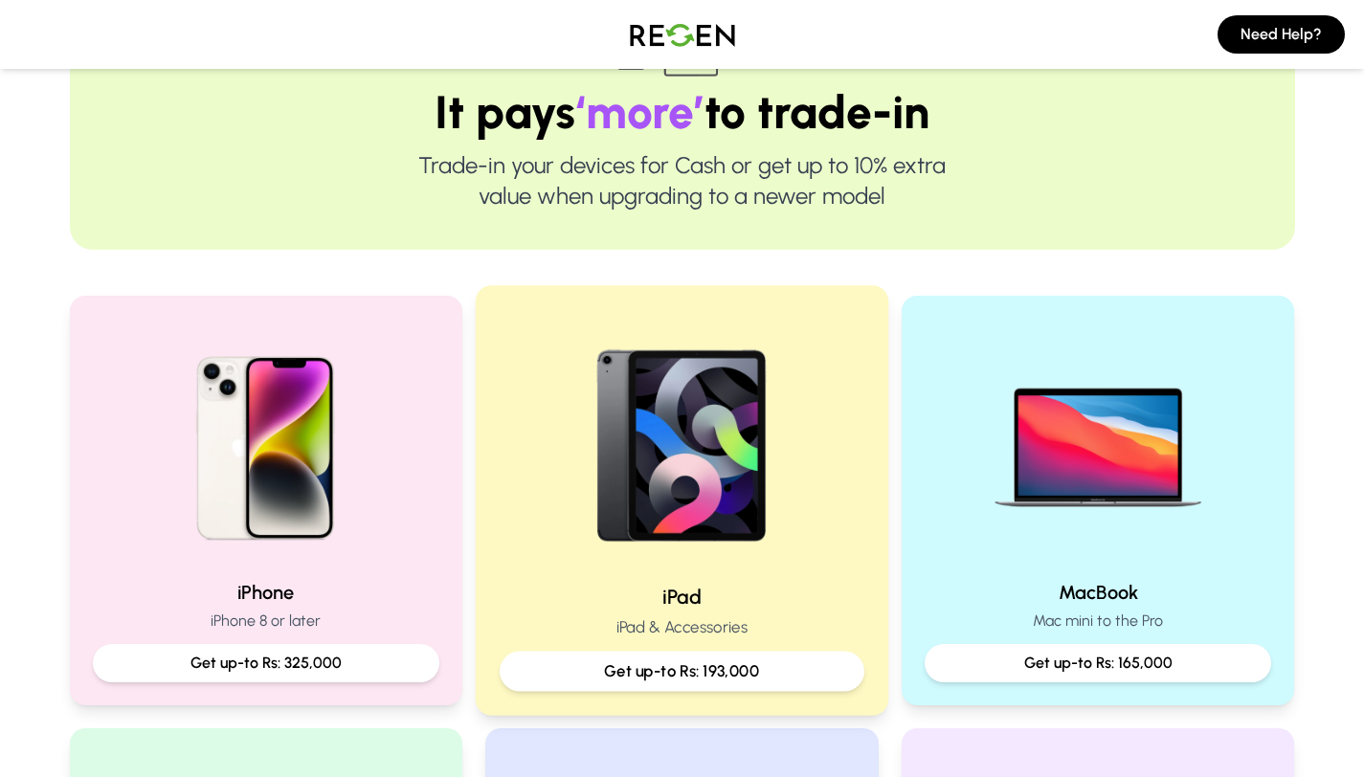
scroll to position [188, 0]
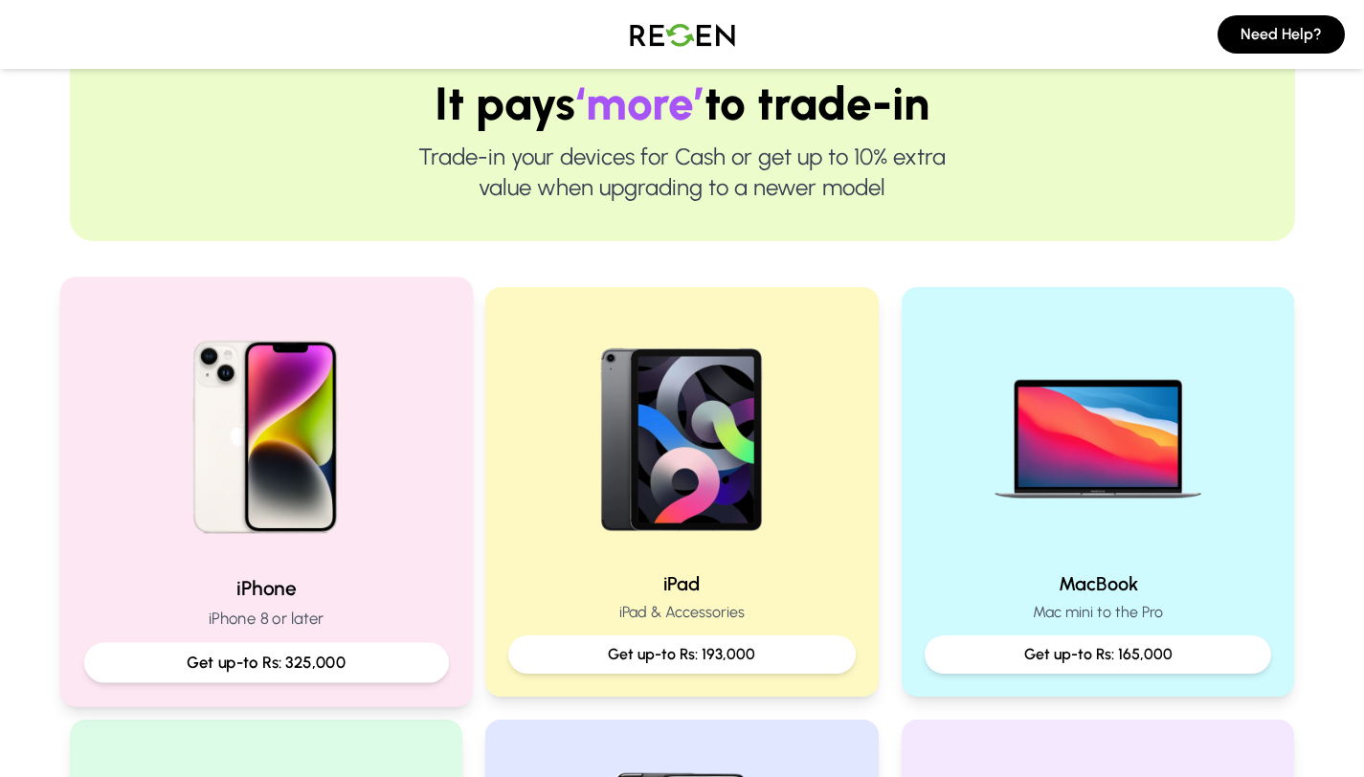
click at [306, 503] on img at bounding box center [265, 429] width 257 height 257
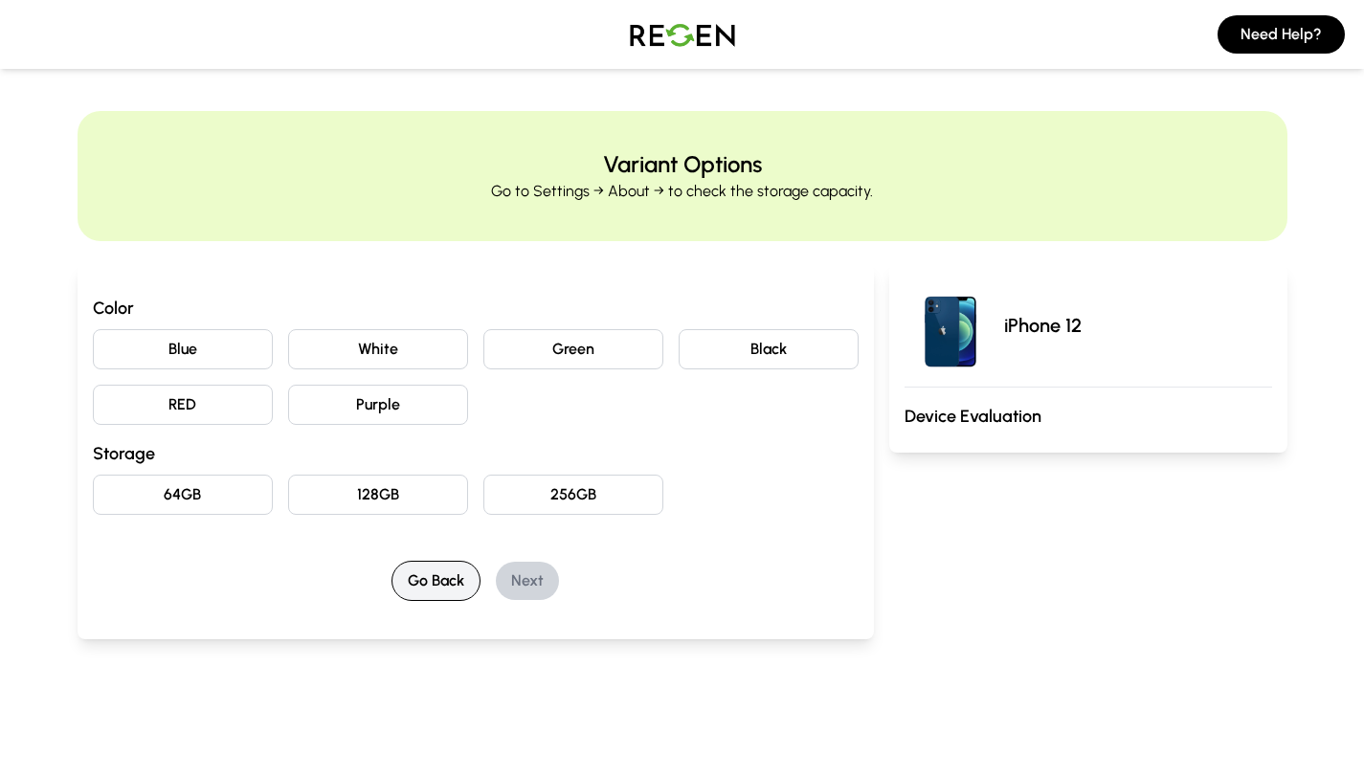
click at [431, 583] on button "Go Back" at bounding box center [435, 581] width 89 height 40
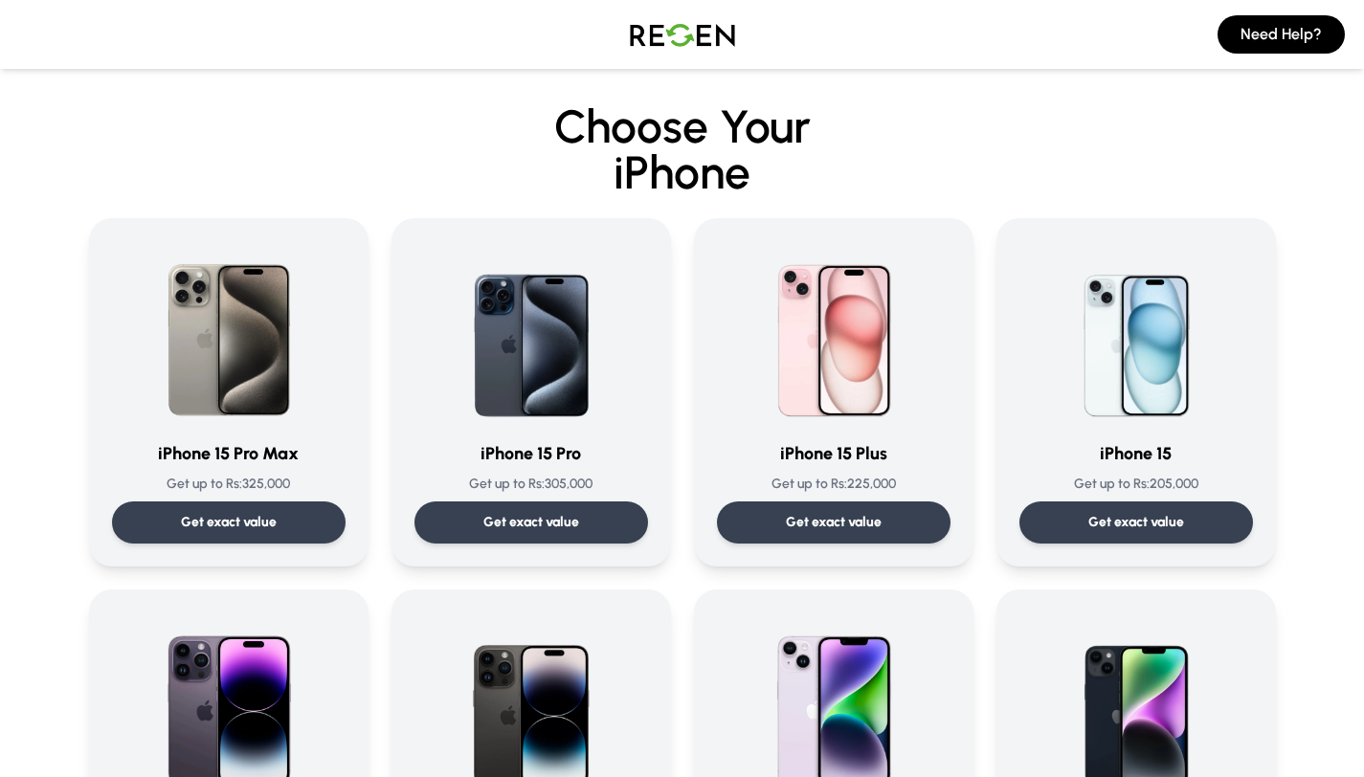
click at [665, 33] on img at bounding box center [682, 35] width 134 height 54
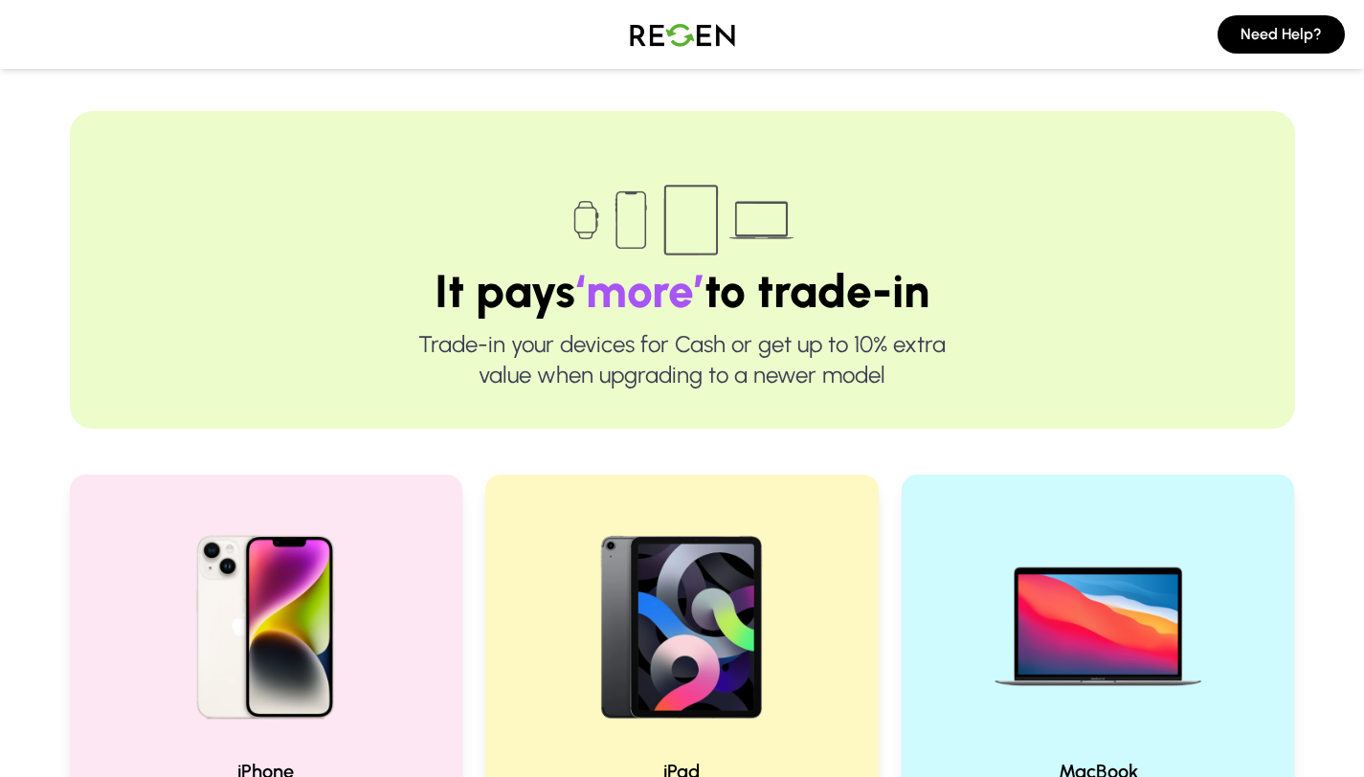
click at [668, 41] on img at bounding box center [682, 35] width 134 height 54
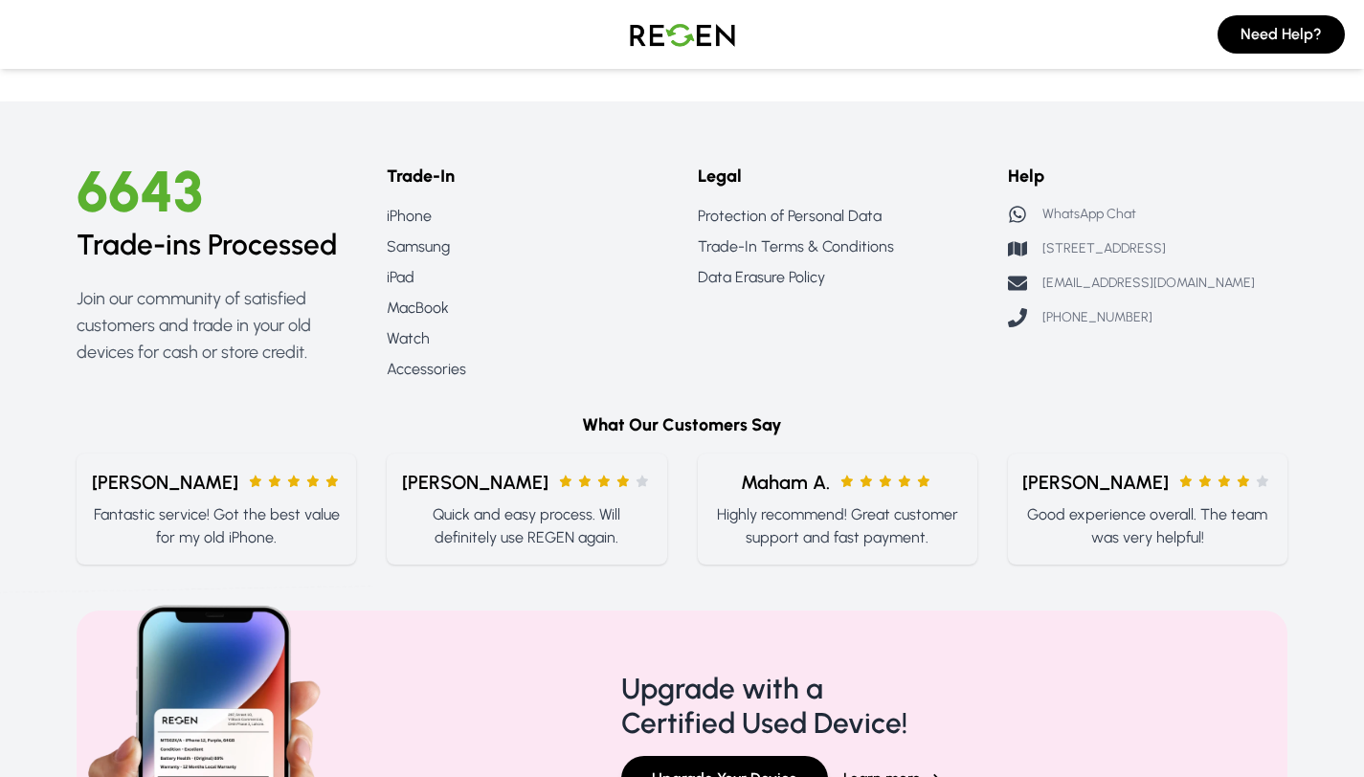
scroll to position [2087, 0]
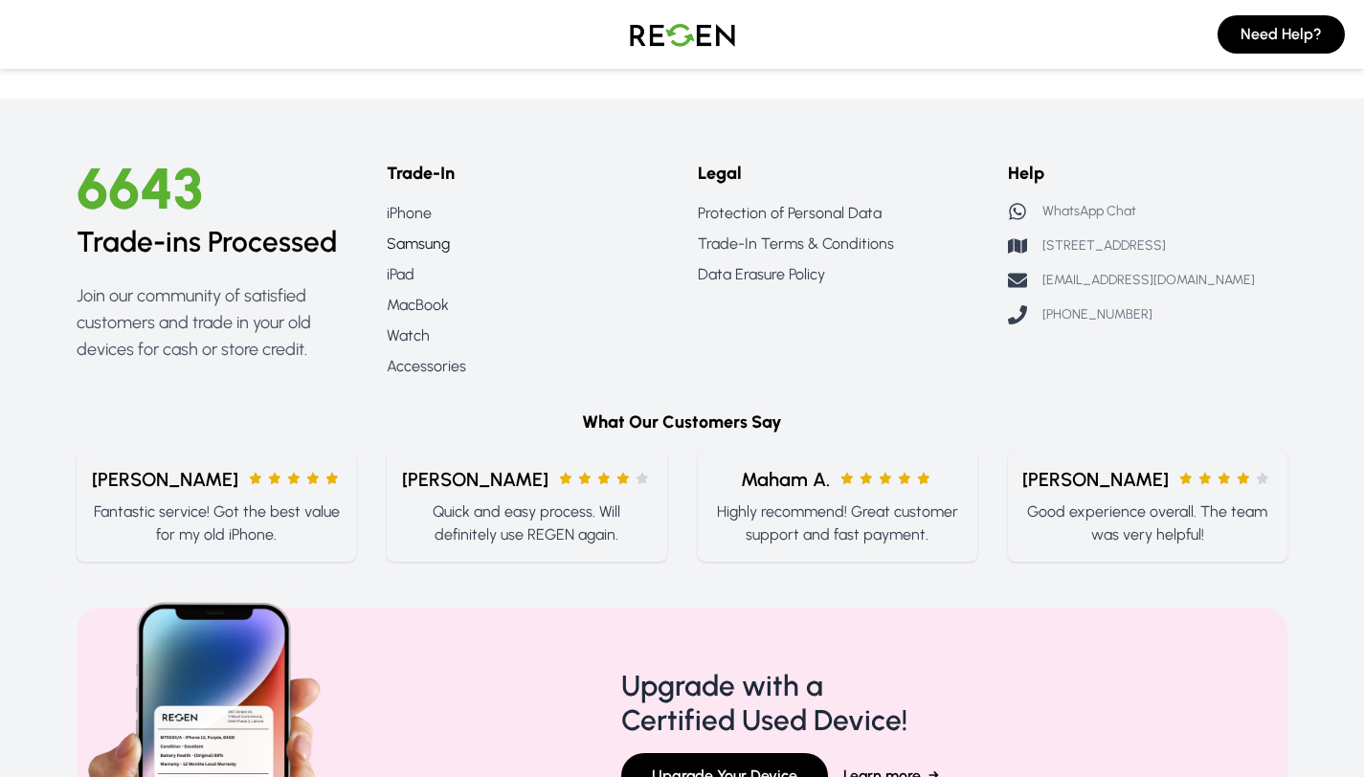
click at [421, 247] on link "Samsung" at bounding box center [526, 244] width 279 height 23
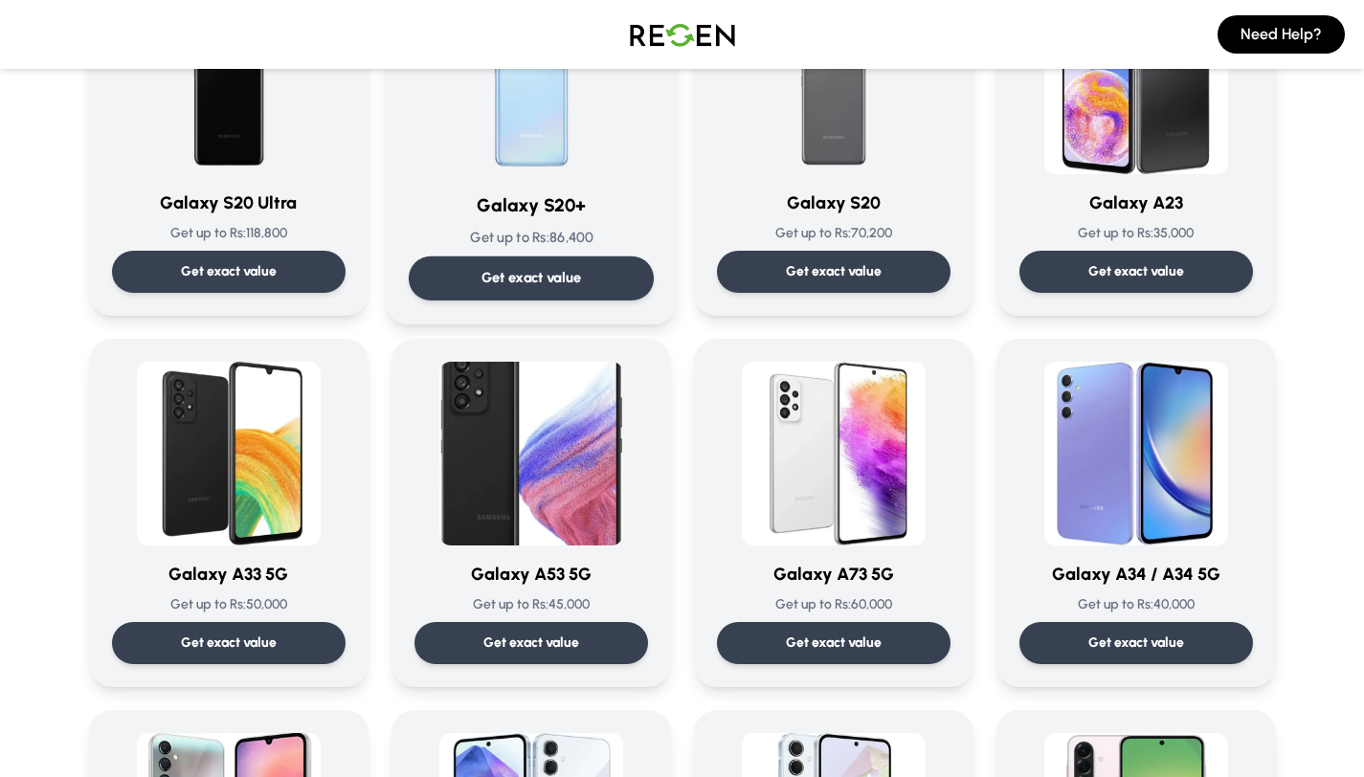
scroll to position [1378, 0]
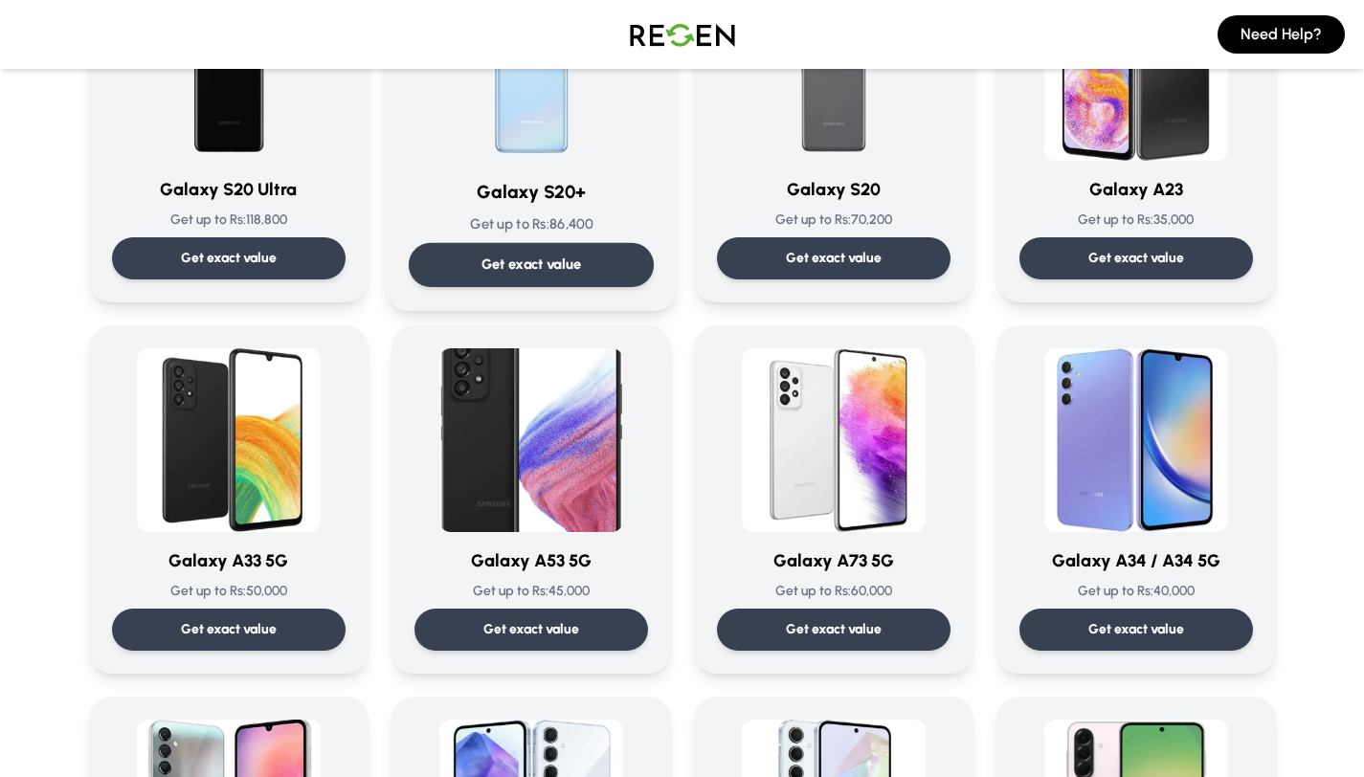
click at [477, 597] on p "Get up to Rs: 45,000" at bounding box center [530, 591] width 233 height 19
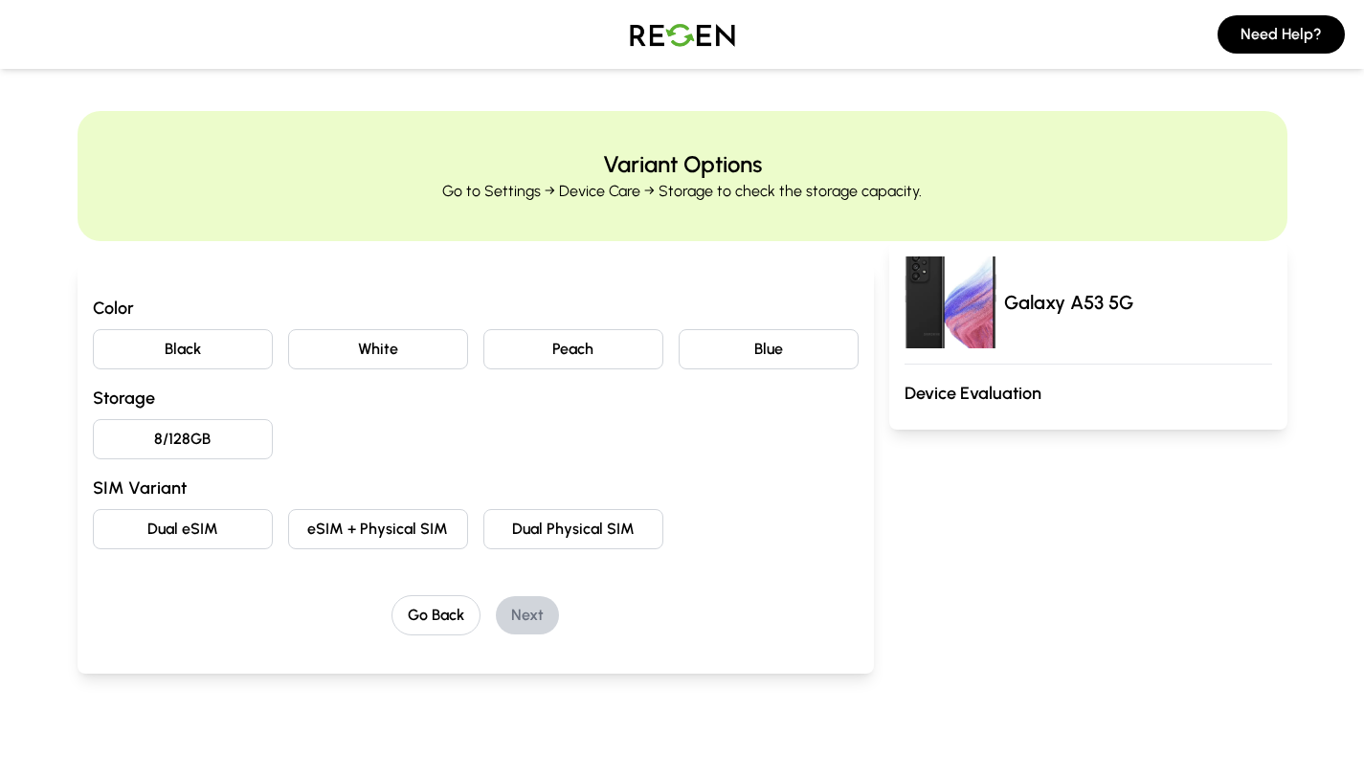
click at [406, 360] on button "White" at bounding box center [378, 349] width 180 height 40
click at [552, 552] on div "Color Black White Peach Blue Storage 8/128GB SIM Variant Dual eSIM eSIM + Physi…" at bounding box center [476, 465] width 766 height 341
click at [559, 533] on button "Dual Physical SIM" at bounding box center [573, 529] width 180 height 40
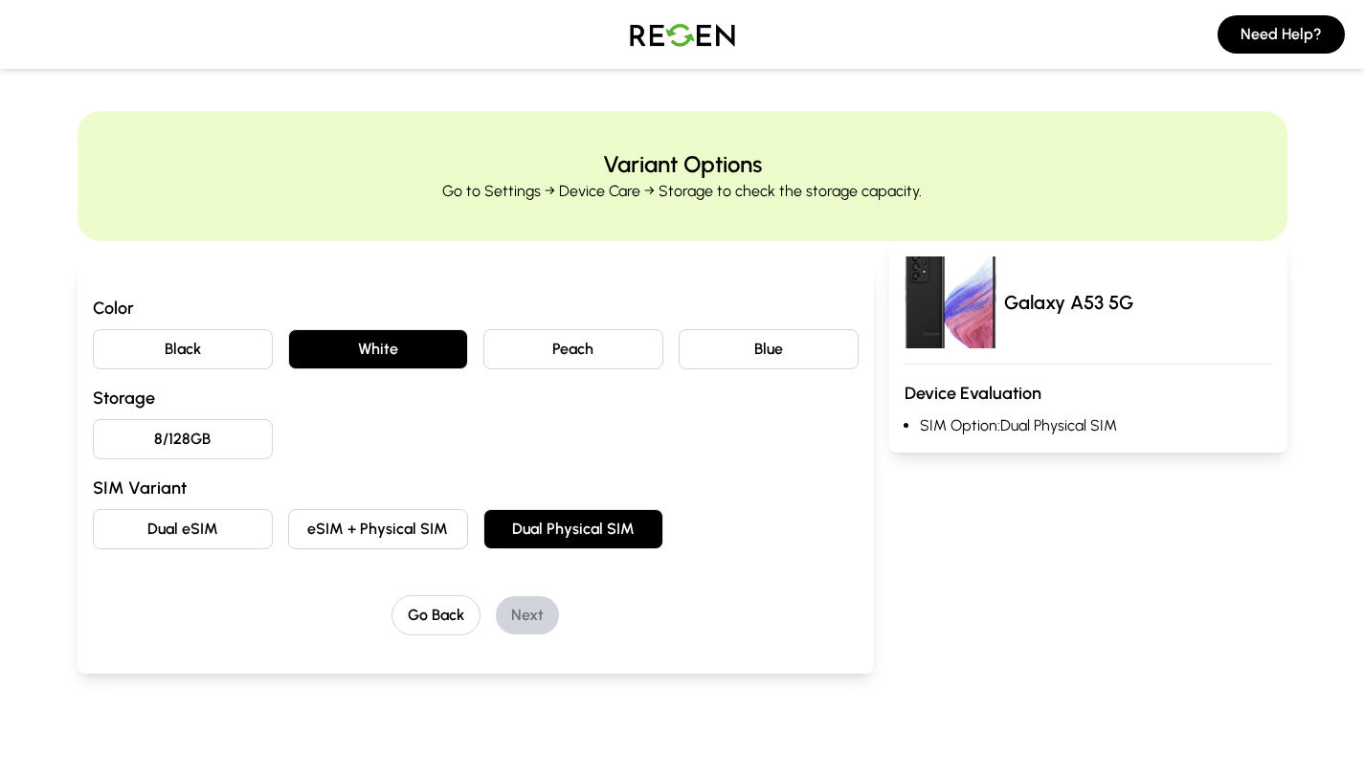
click at [203, 427] on button "8/128GB" at bounding box center [183, 439] width 180 height 40
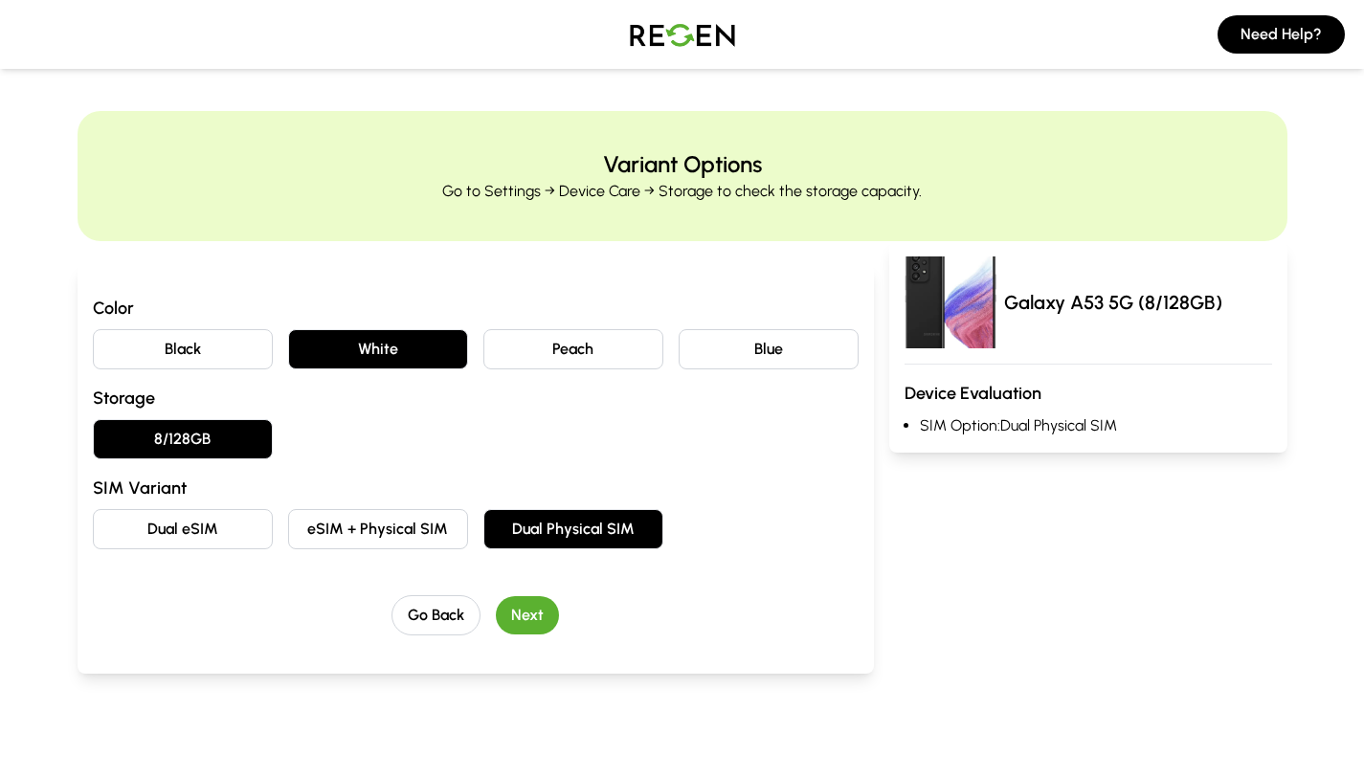
click at [522, 613] on button "Next" at bounding box center [527, 615] width 63 height 38
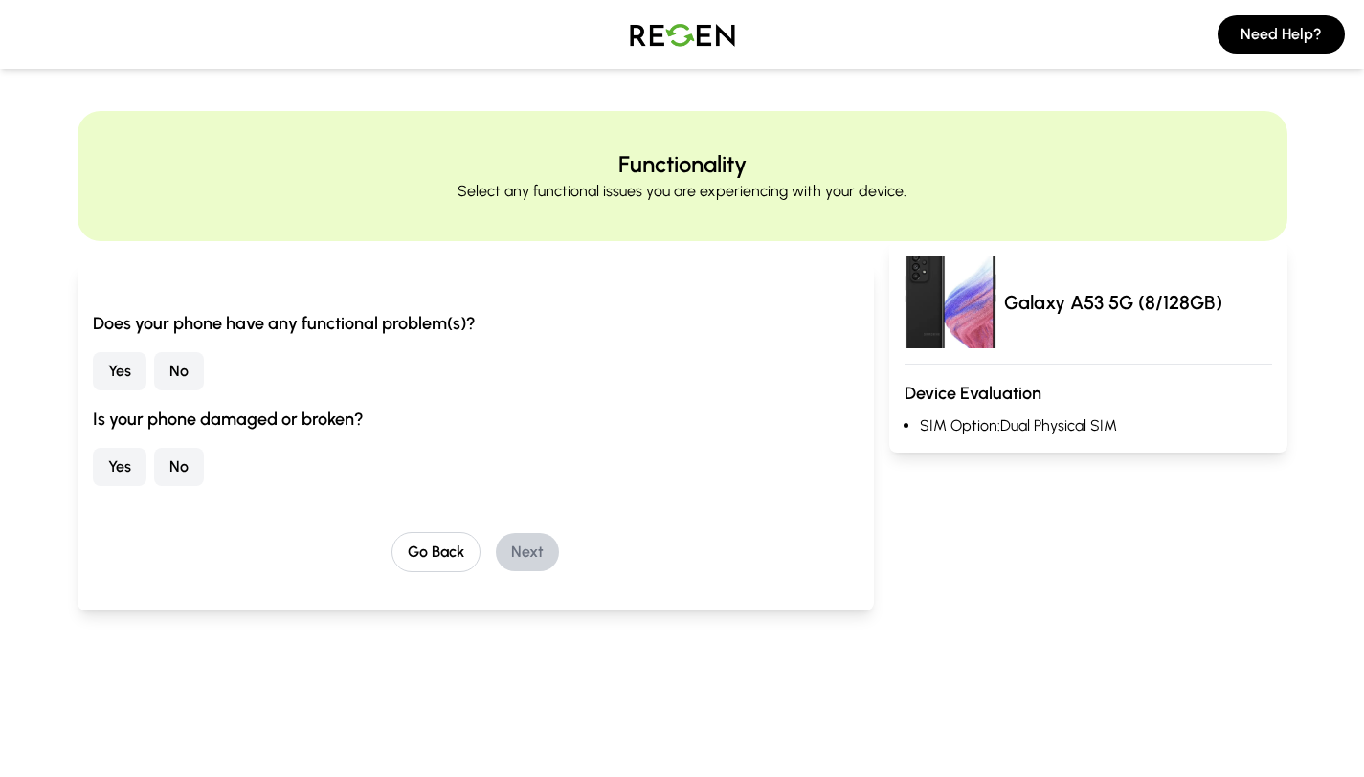
click at [168, 377] on button "No" at bounding box center [179, 371] width 50 height 38
click at [136, 453] on button "Yes" at bounding box center [120, 467] width 54 height 38
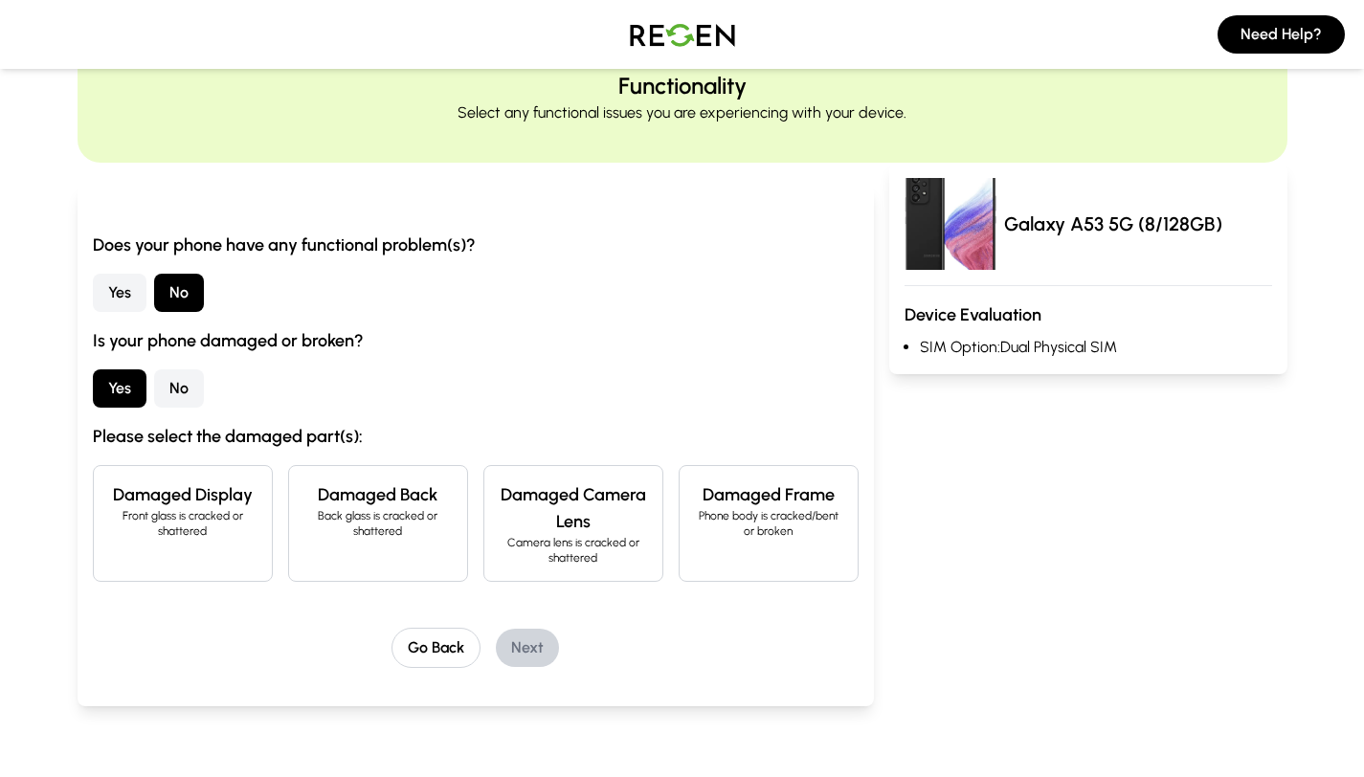
scroll to position [115, 0]
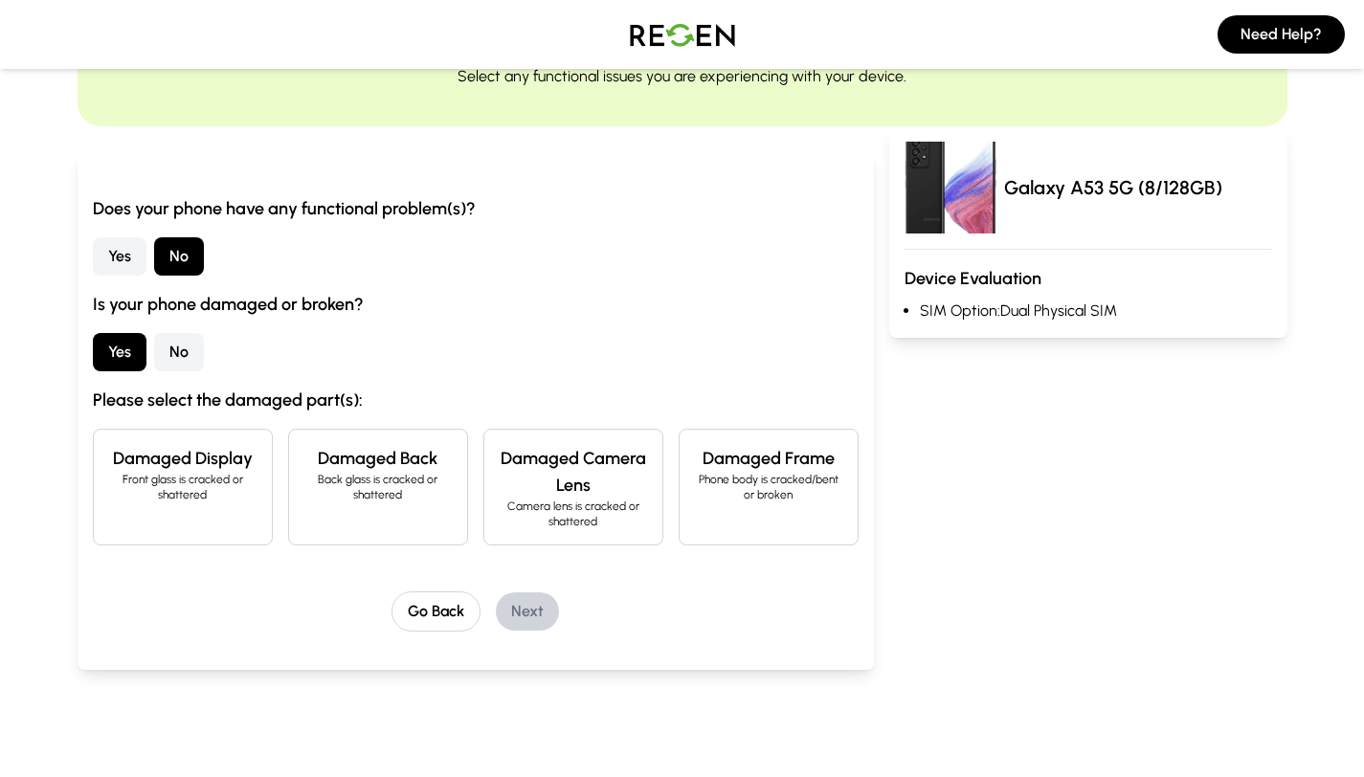
click at [694, 520] on div "Damaged Frame Phone body is cracked/bent or broken" at bounding box center [768, 487] width 180 height 117
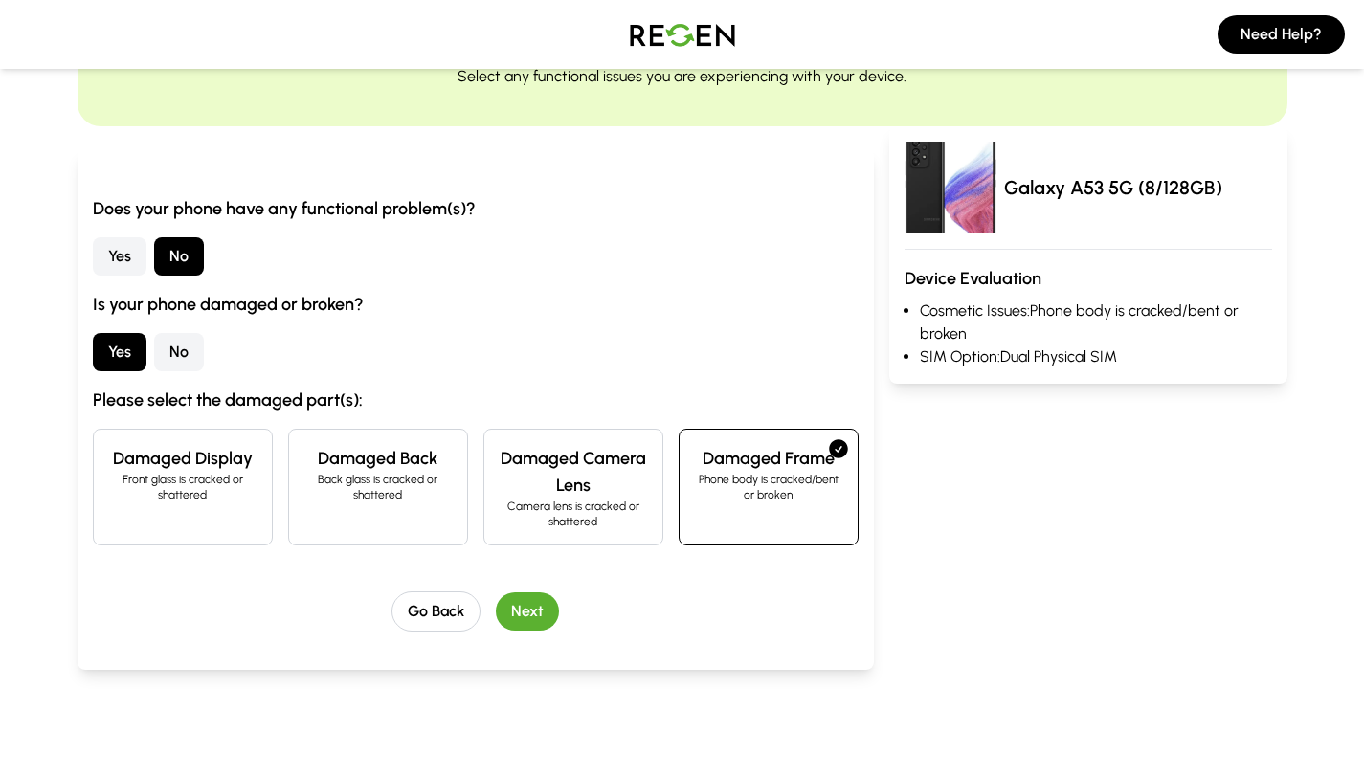
click at [539, 607] on button "Next" at bounding box center [527, 611] width 63 height 38
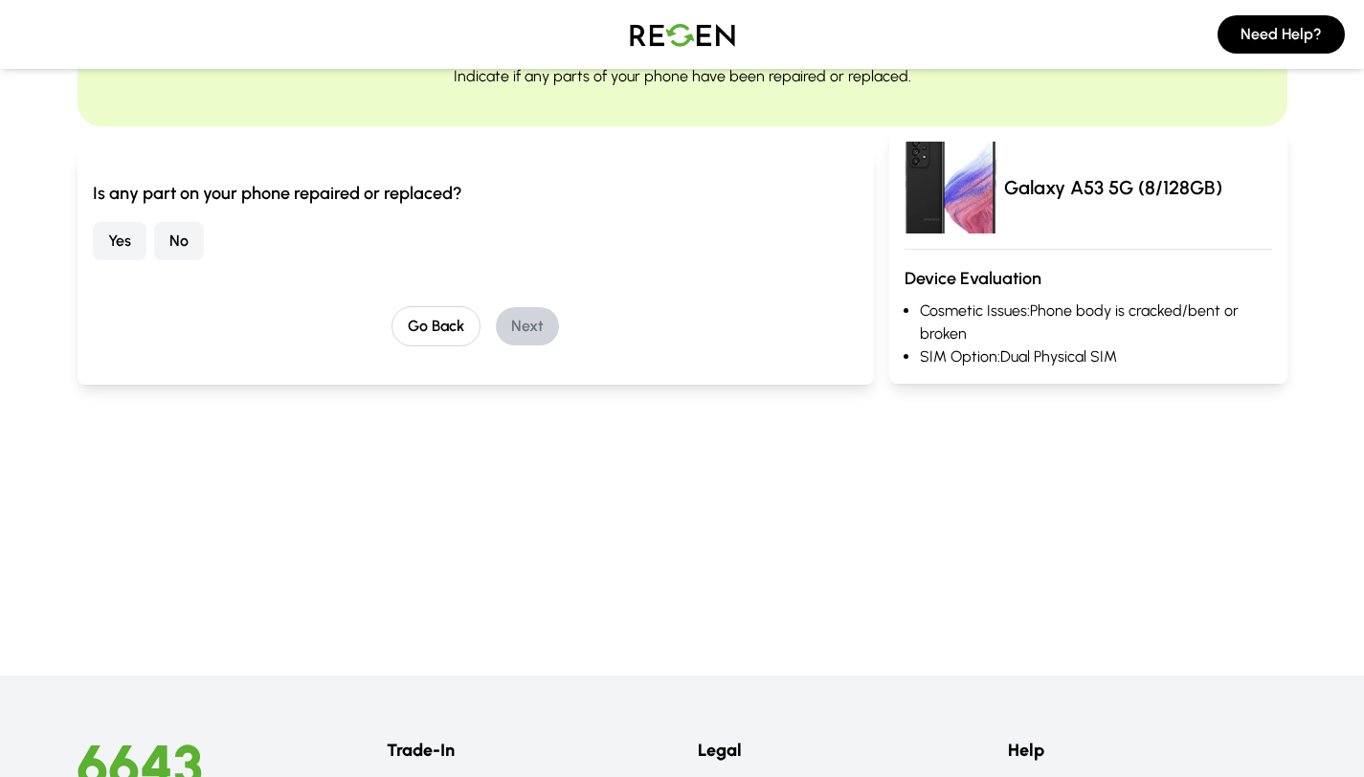
click at [114, 239] on button "Yes" at bounding box center [120, 241] width 54 height 38
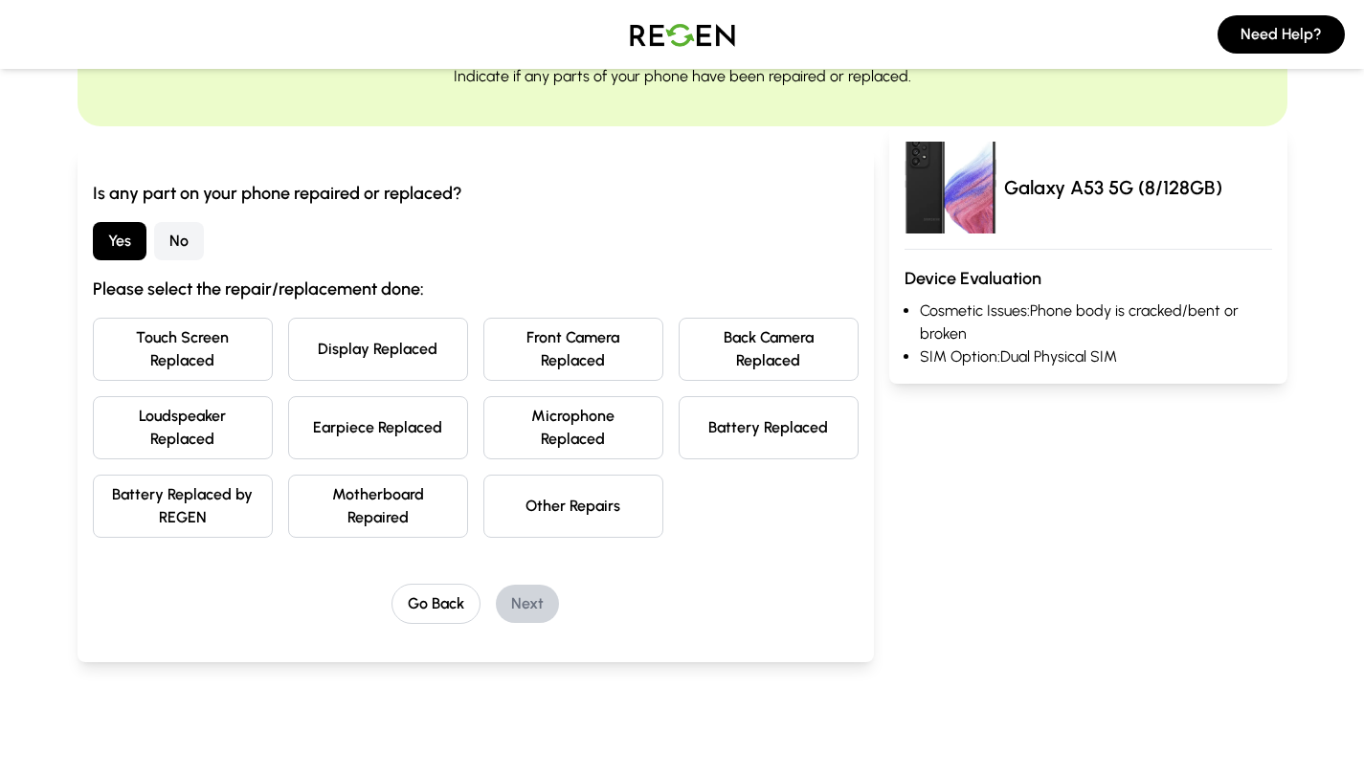
click at [705, 366] on button "Back Camera Replaced" at bounding box center [768, 349] width 180 height 63
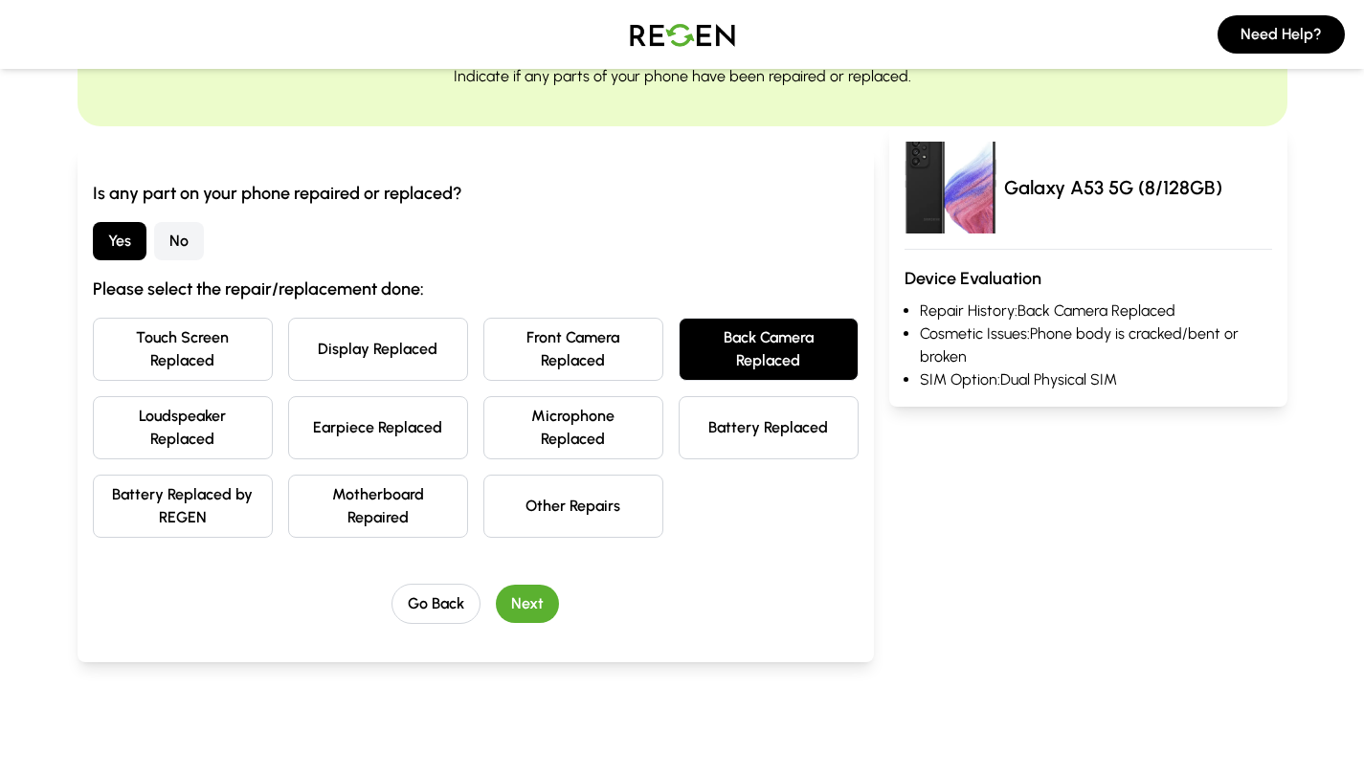
click at [568, 521] on button "Other Repairs" at bounding box center [573, 506] width 180 height 63
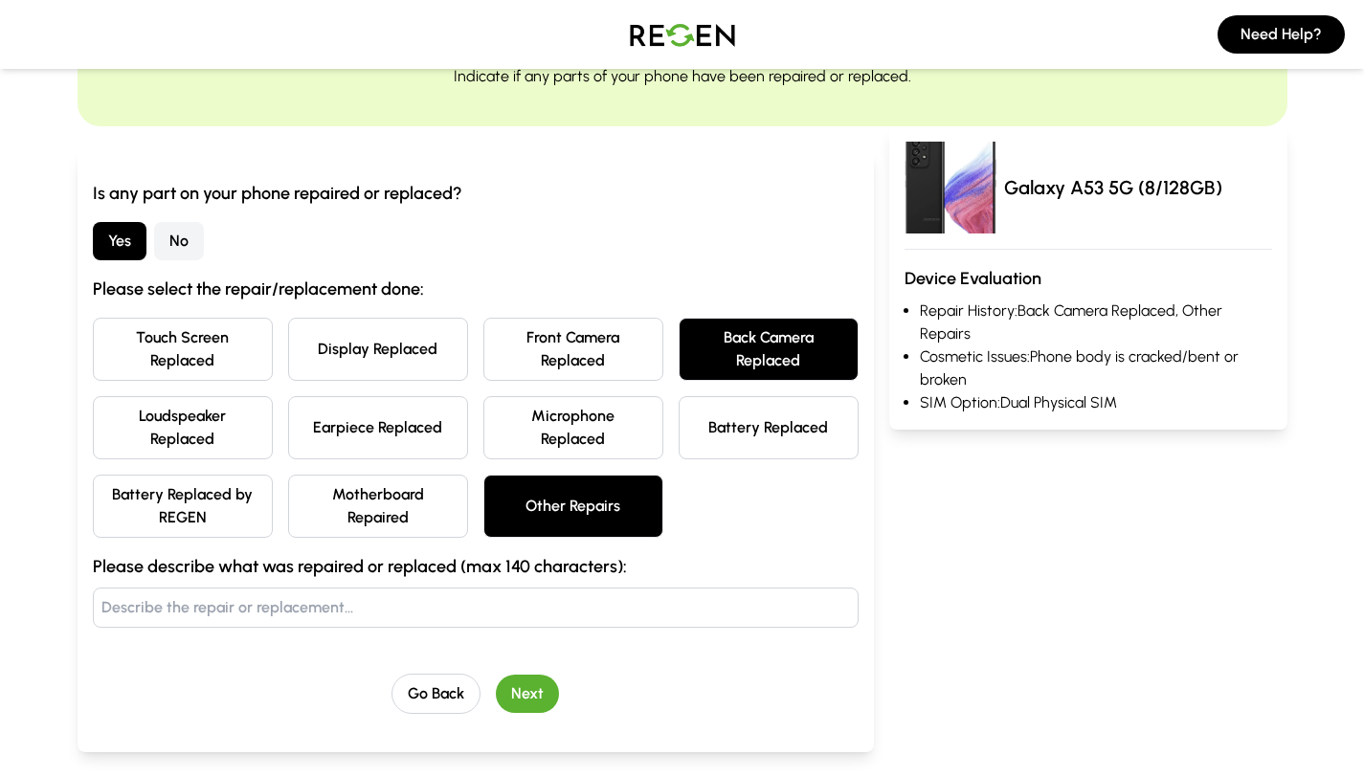
click at [490, 611] on input "text" at bounding box center [476, 608] width 766 height 40
type input "b"
type input "camera lens replaced"
click at [556, 698] on button "Next" at bounding box center [527, 694] width 63 height 38
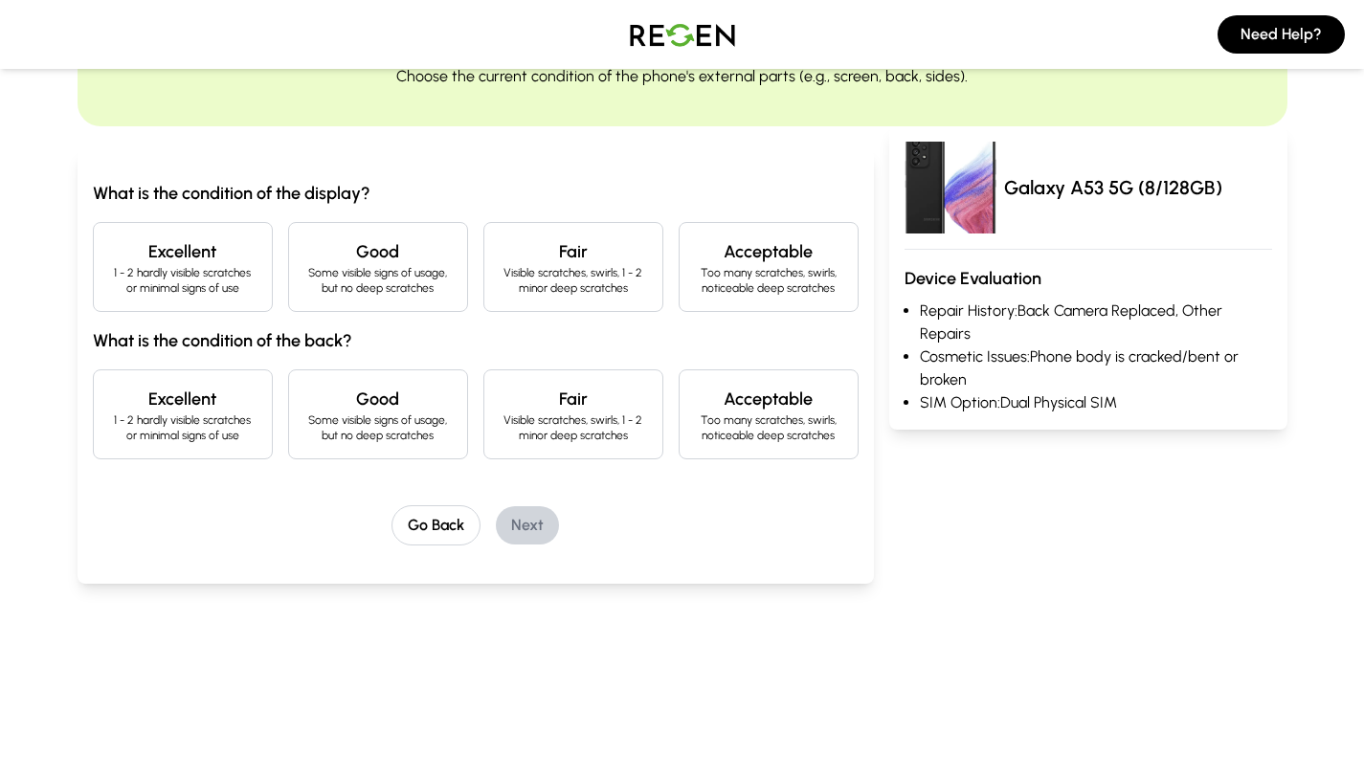
click at [241, 298] on div "Excellent 1 - 2 hardly visible scratches or minimal signs of use" at bounding box center [183, 267] width 180 height 90
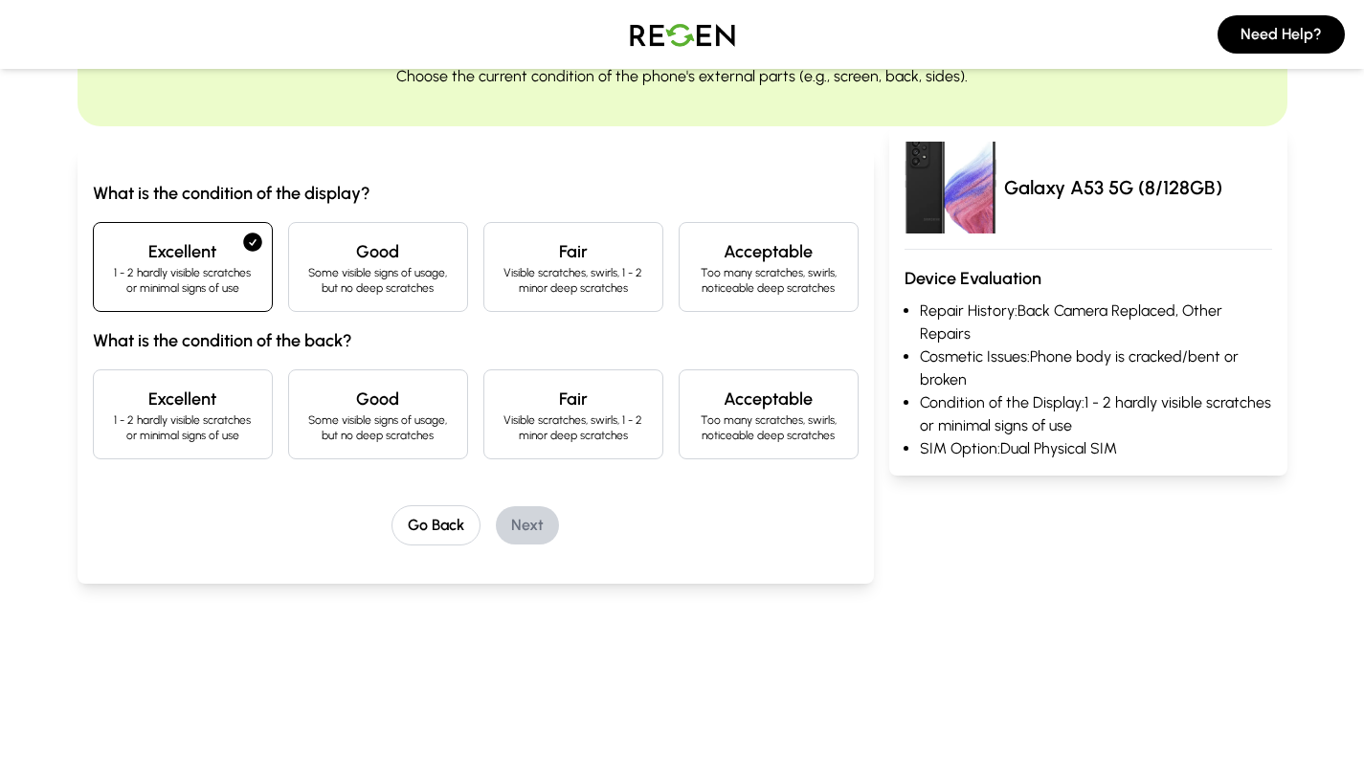
click at [511, 416] on p "Visible scratches, swirls, 1 - 2 minor deep scratches" at bounding box center [573, 427] width 147 height 31
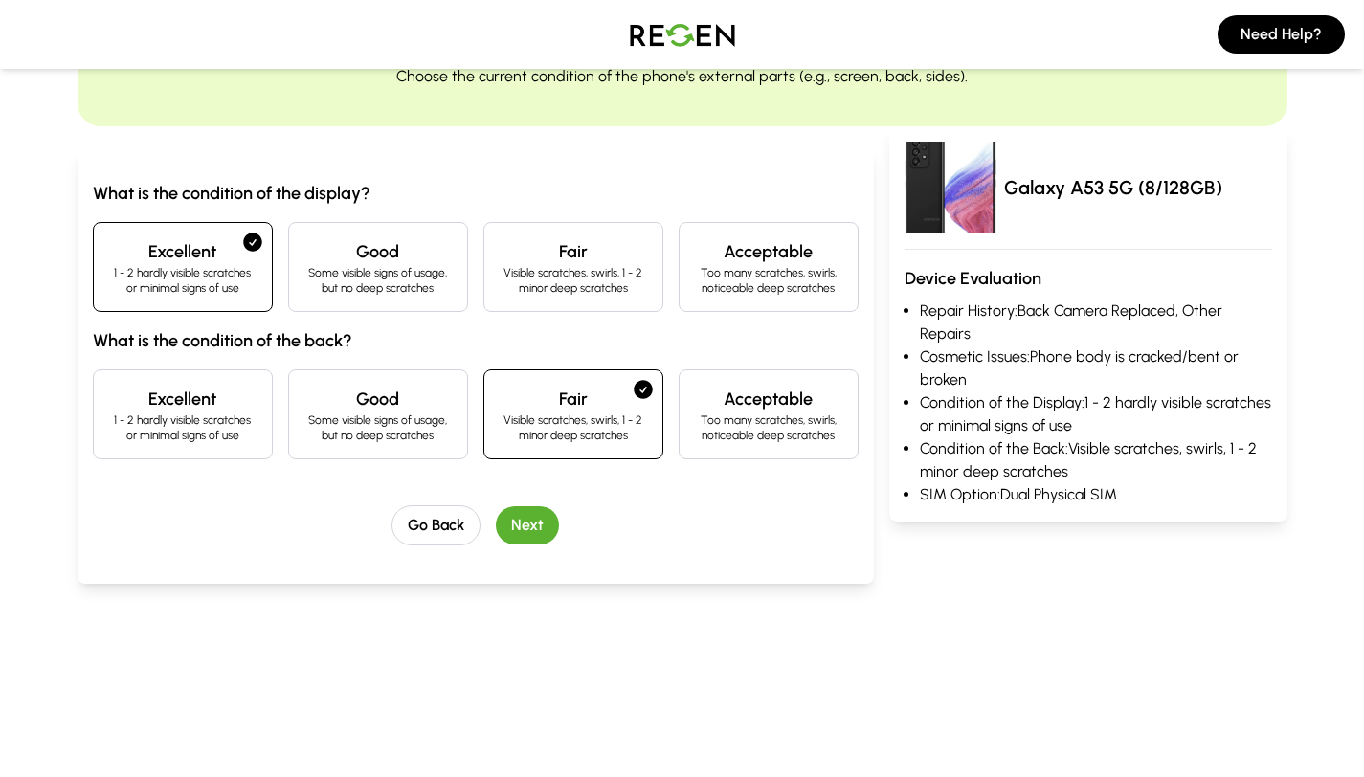
click at [514, 508] on button "Next" at bounding box center [527, 525] width 63 height 38
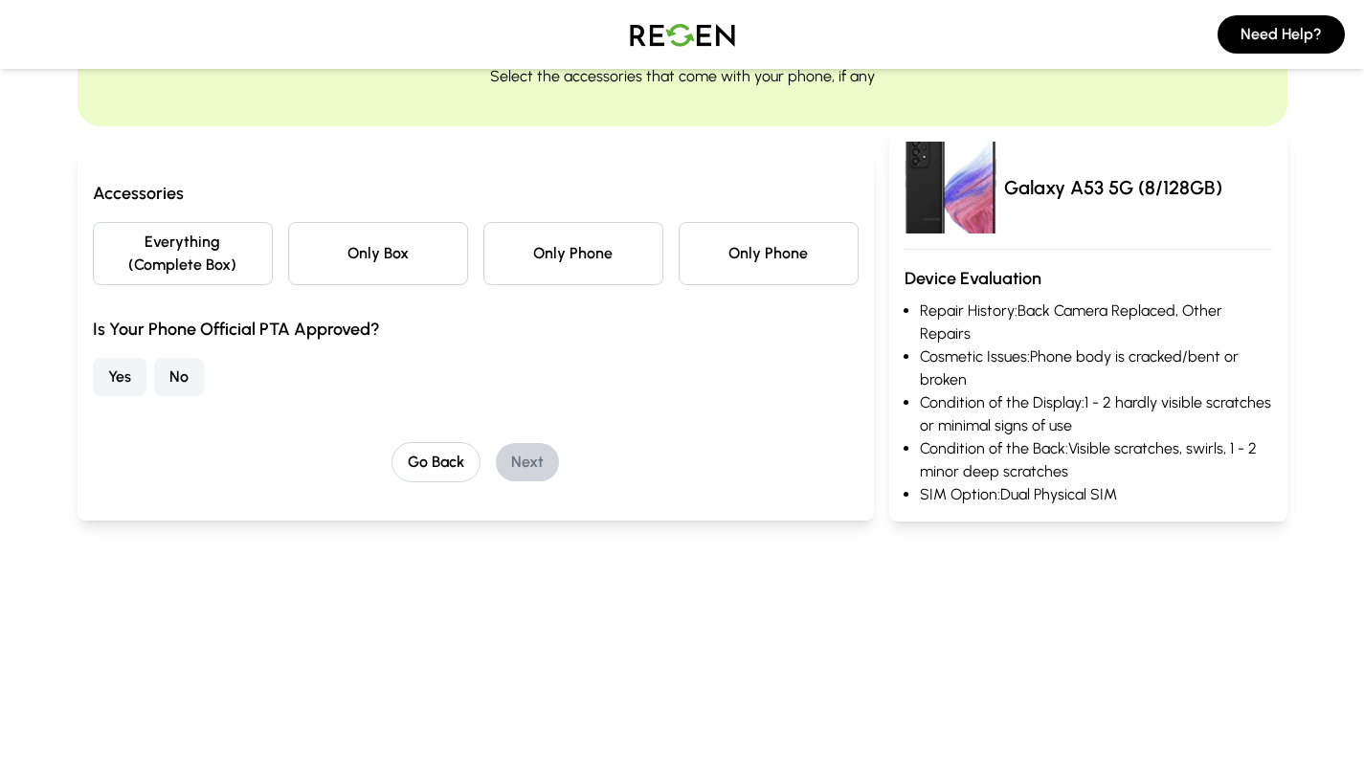
click at [596, 256] on button "Only Phone" at bounding box center [573, 253] width 180 height 63
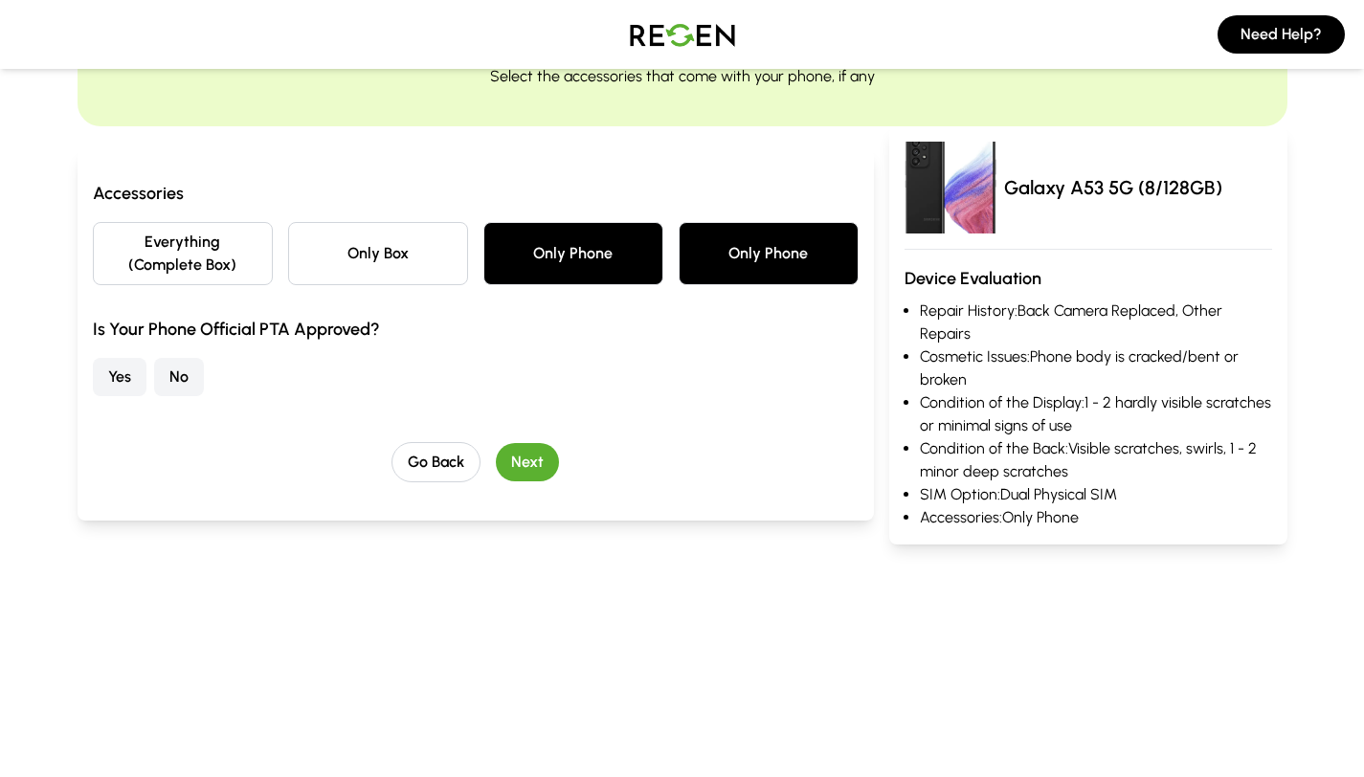
click at [192, 369] on button "No" at bounding box center [179, 377] width 50 height 38
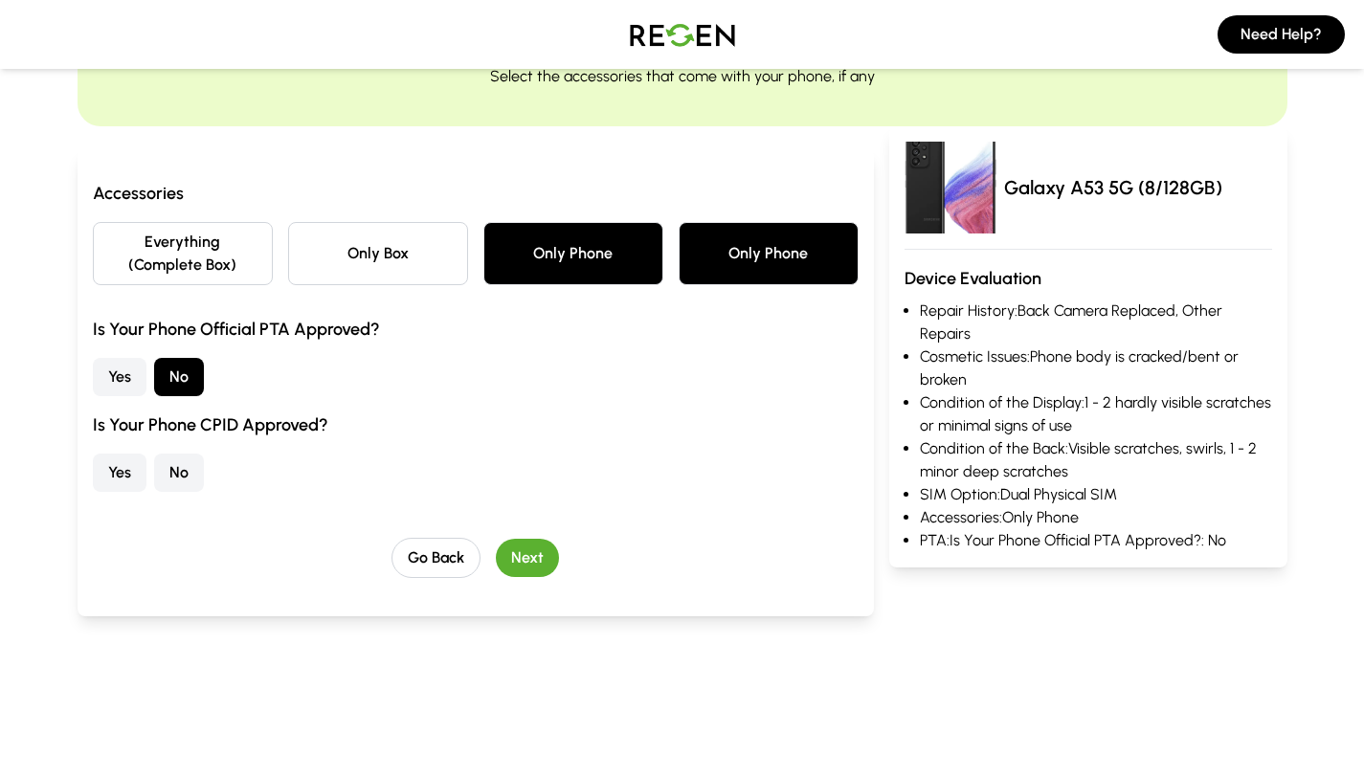
click at [118, 464] on button "Yes" at bounding box center [120, 473] width 54 height 38
click at [528, 562] on button "Next" at bounding box center [527, 558] width 63 height 38
